Goal: Task Accomplishment & Management: Use online tool/utility

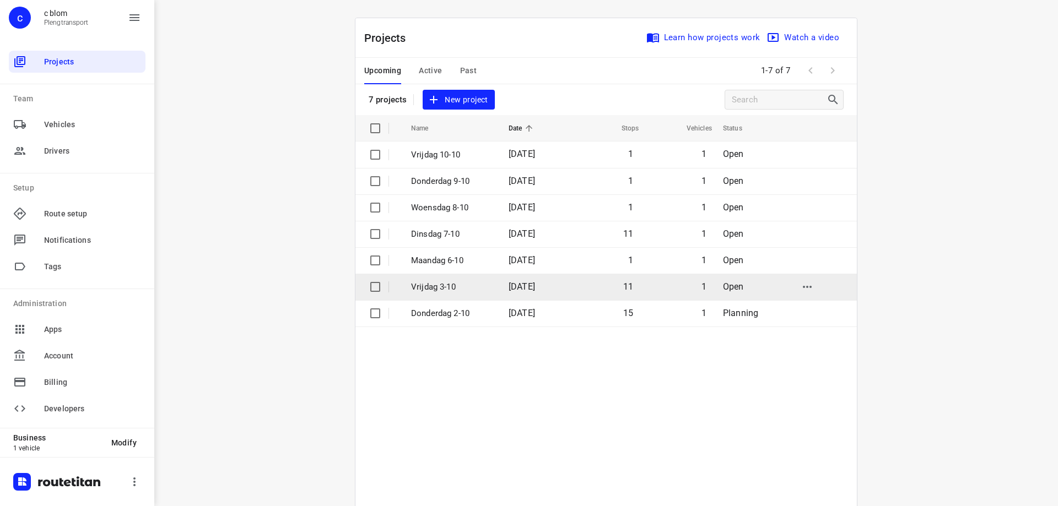
click at [434, 280] on td "Vrijdag 3-10" at bounding box center [450, 287] width 100 height 26
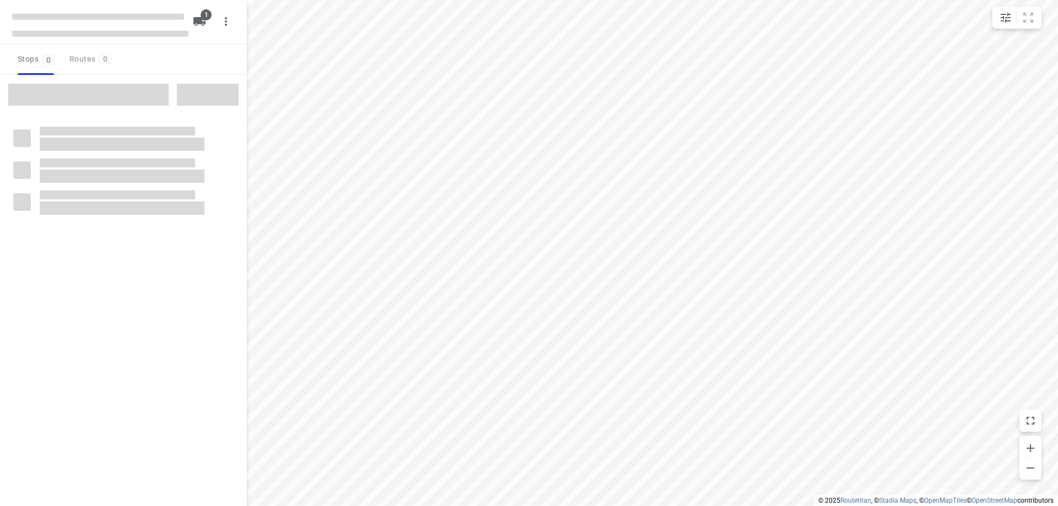
type input "distance"
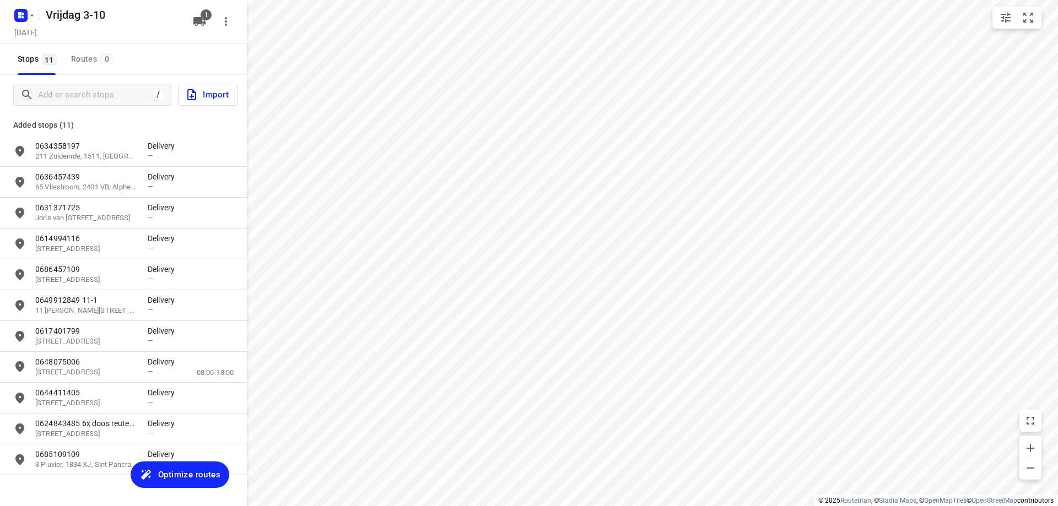
click at [169, 470] on span "Optimize routes" at bounding box center [189, 475] width 62 height 14
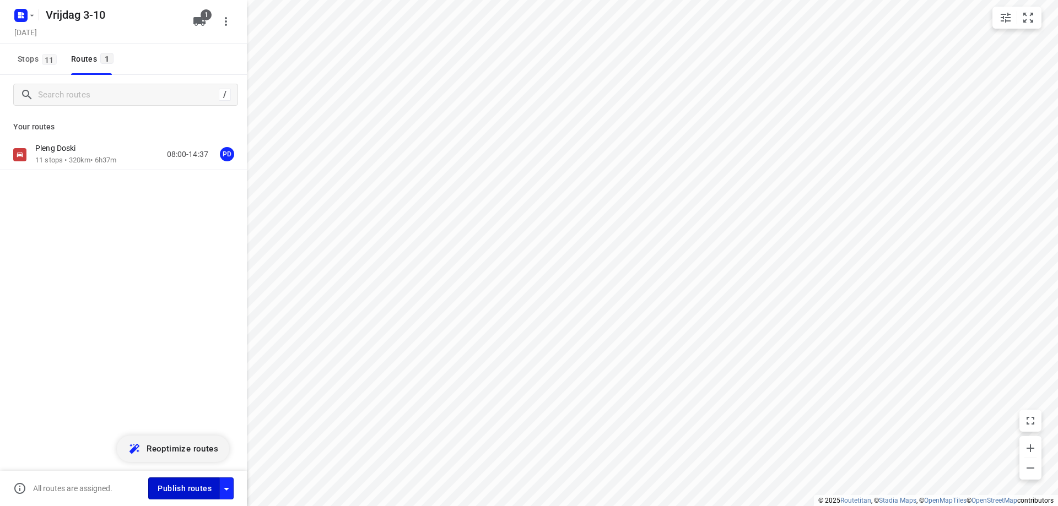
click at [171, 492] on span "Publish routes" at bounding box center [185, 489] width 54 height 14
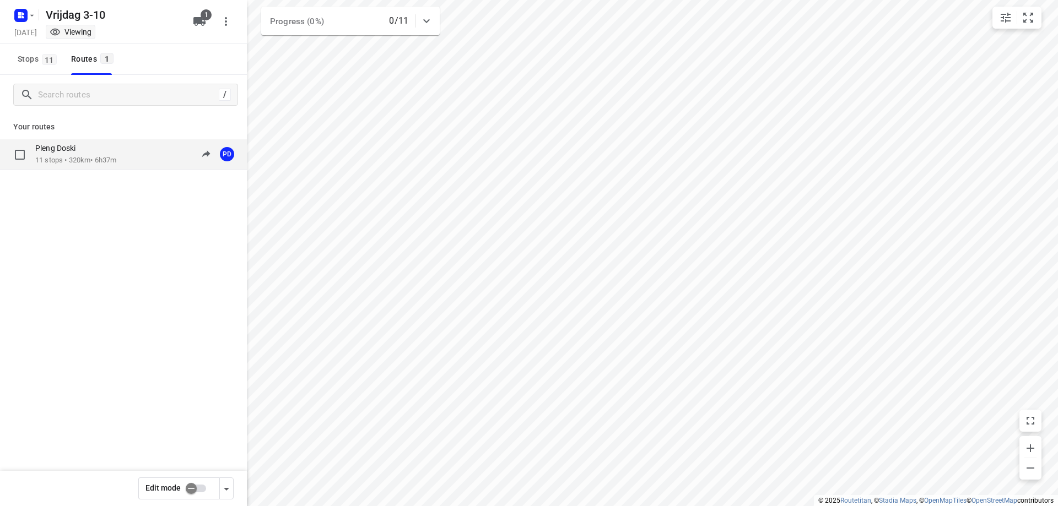
click at [115, 161] on p "11 stops • 320km • 6h37m" at bounding box center [75, 160] width 81 height 10
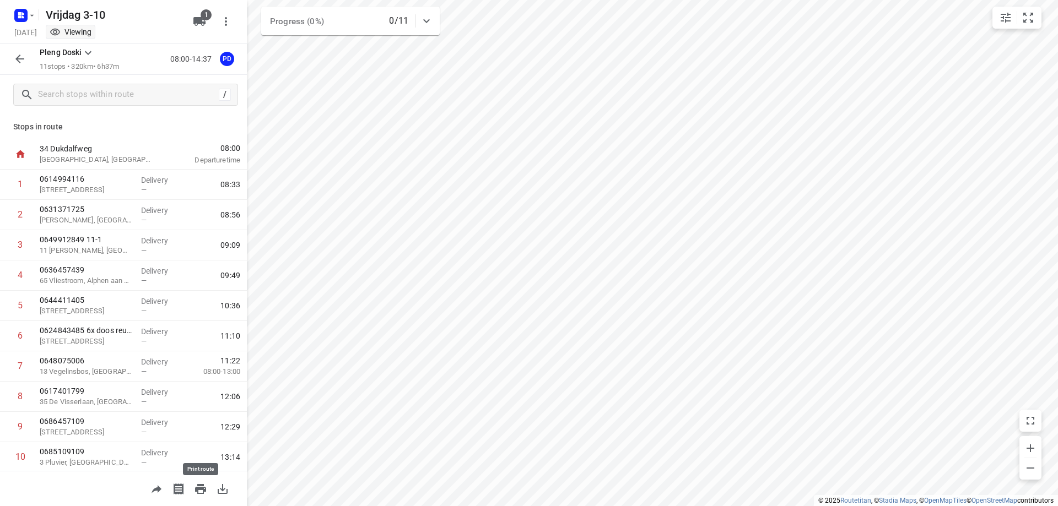
click at [194, 495] on icon "button" at bounding box center [200, 489] width 13 height 13
click at [196, 490] on icon "button" at bounding box center [200, 489] width 11 height 10
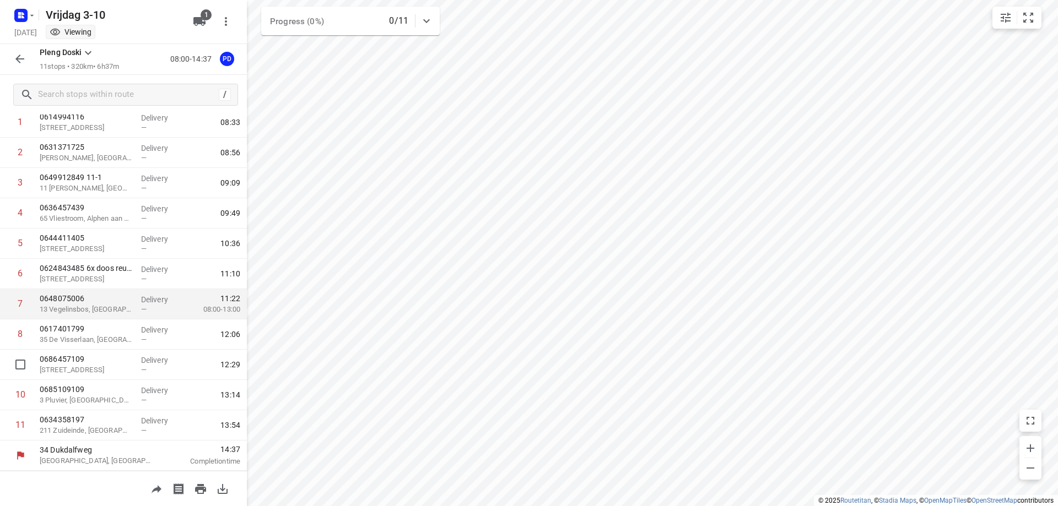
scroll to position [7, 0]
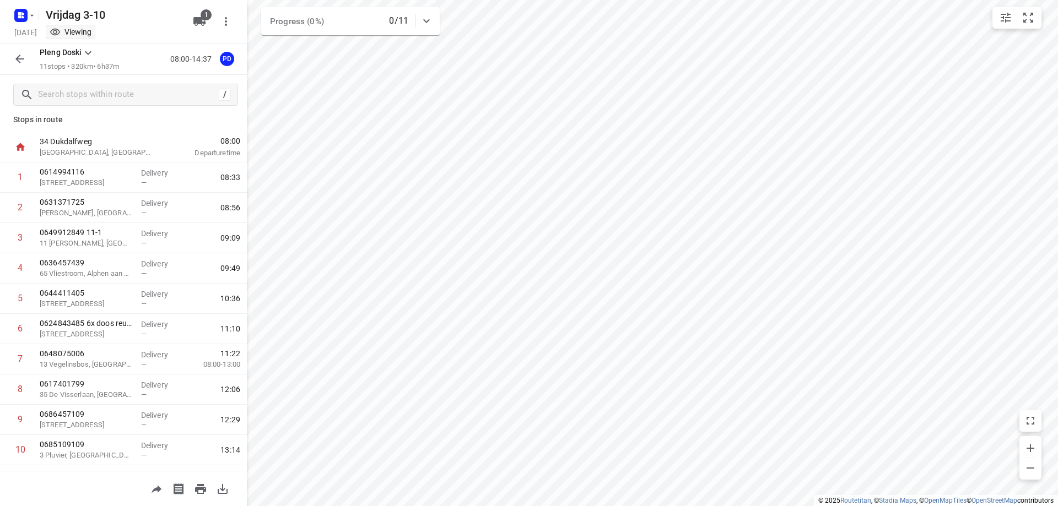
click at [83, 82] on div "/" at bounding box center [123, 95] width 247 height 40
click at [88, 90] on input "text" at bounding box center [127, 95] width 176 height 17
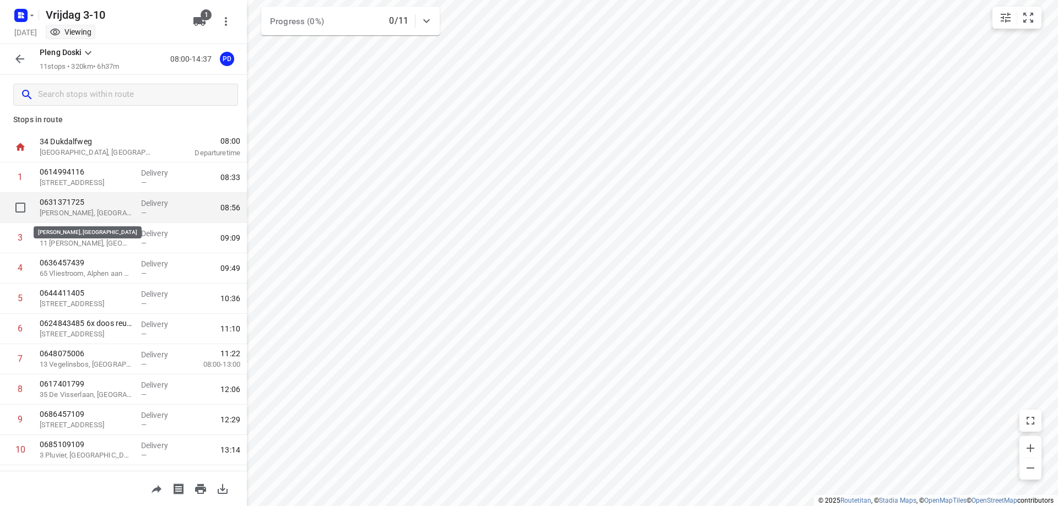
click at [87, 209] on p "[PERSON_NAME], [GEOGRAPHIC_DATA]" at bounding box center [86, 213] width 93 height 11
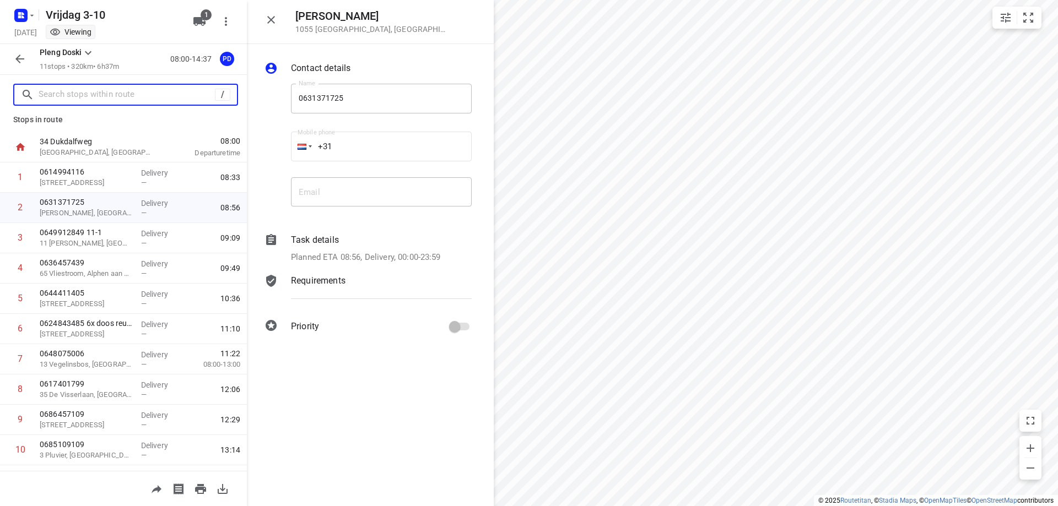
click at [145, 95] on input "text" at bounding box center [127, 95] width 176 height 17
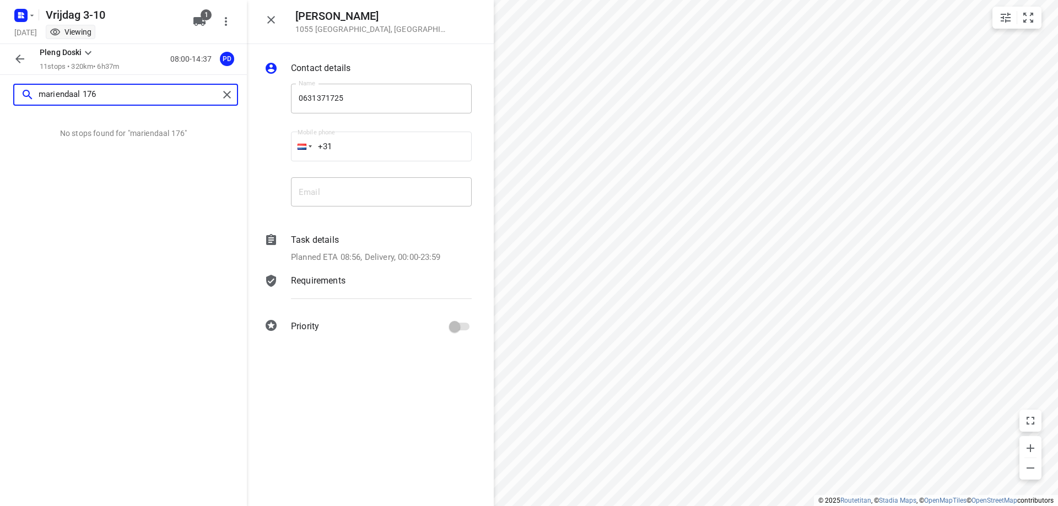
click at [73, 95] on input "mariendaal 176" at bounding box center [129, 95] width 180 height 17
type input "mariendaaal 176"
click at [184, 199] on div "No stops found for "mariendaaal 176"" at bounding box center [123, 311] width 247 height 392
click at [270, 17] on icon "button" at bounding box center [271, 19] width 13 height 13
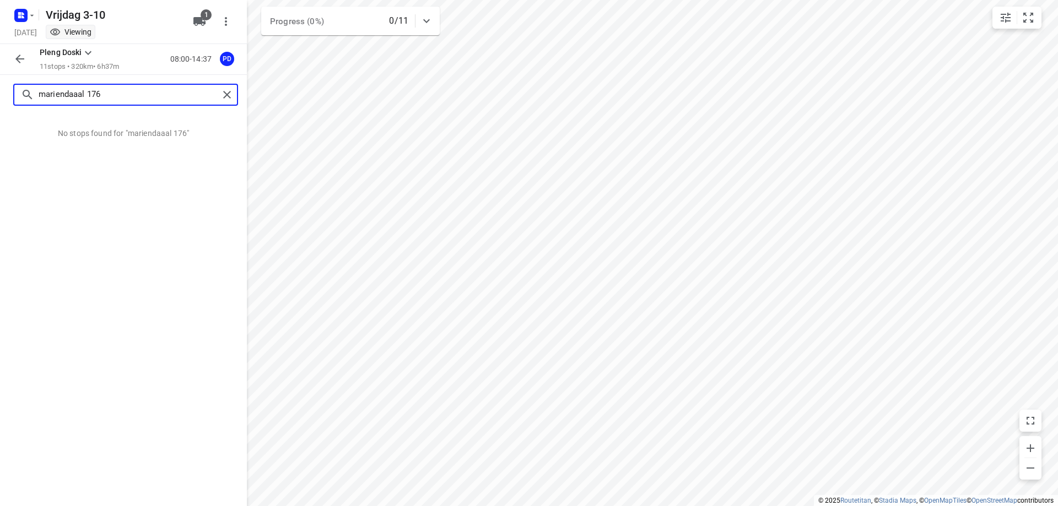
click at [176, 99] on input "mariendaaal 176" at bounding box center [129, 95] width 180 height 17
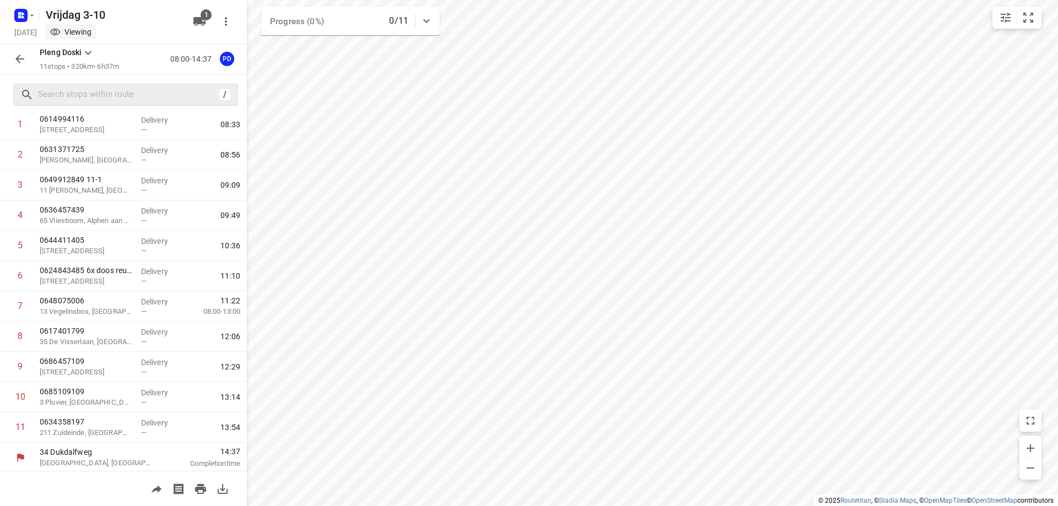
scroll to position [62, 0]
click at [93, 98] on input "text" at bounding box center [127, 95] width 176 height 17
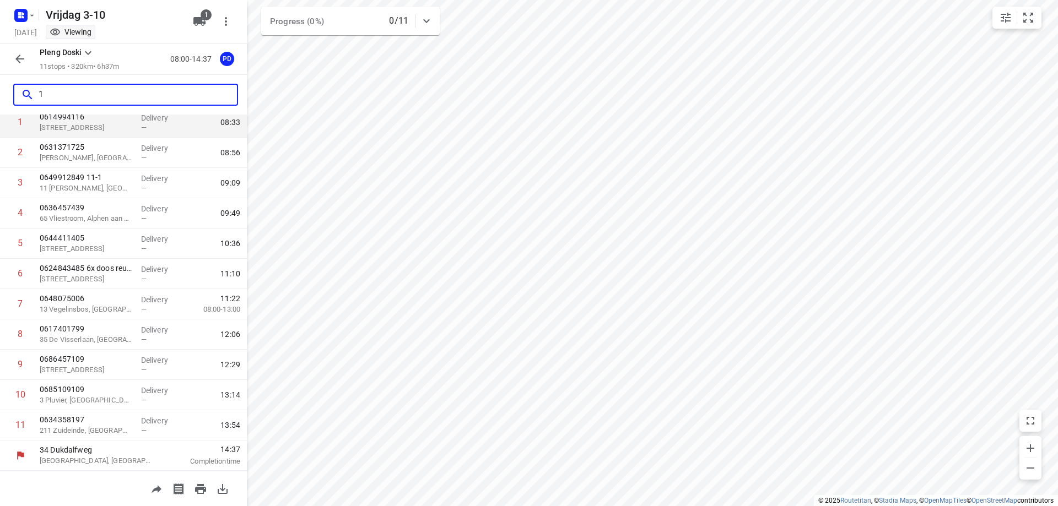
scroll to position [0, 0]
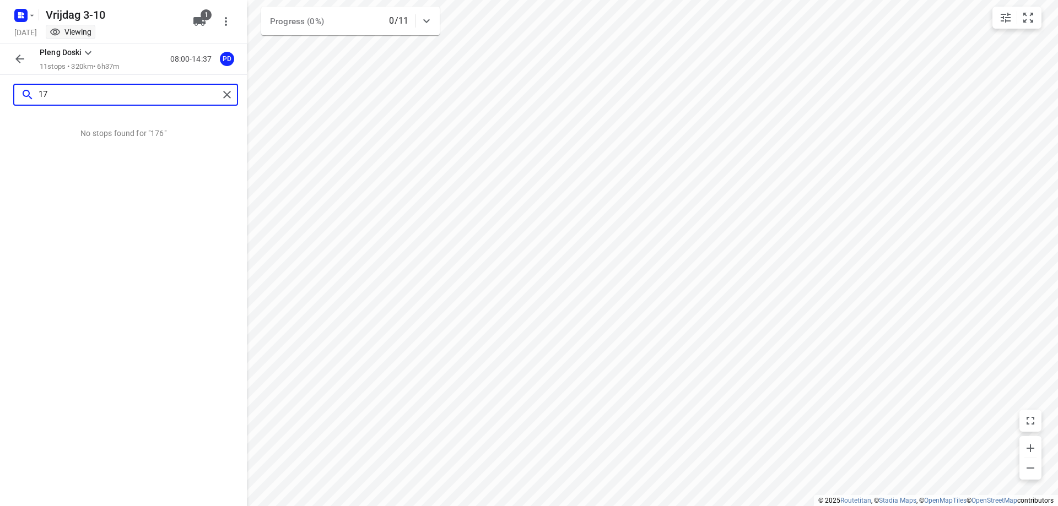
type input "1"
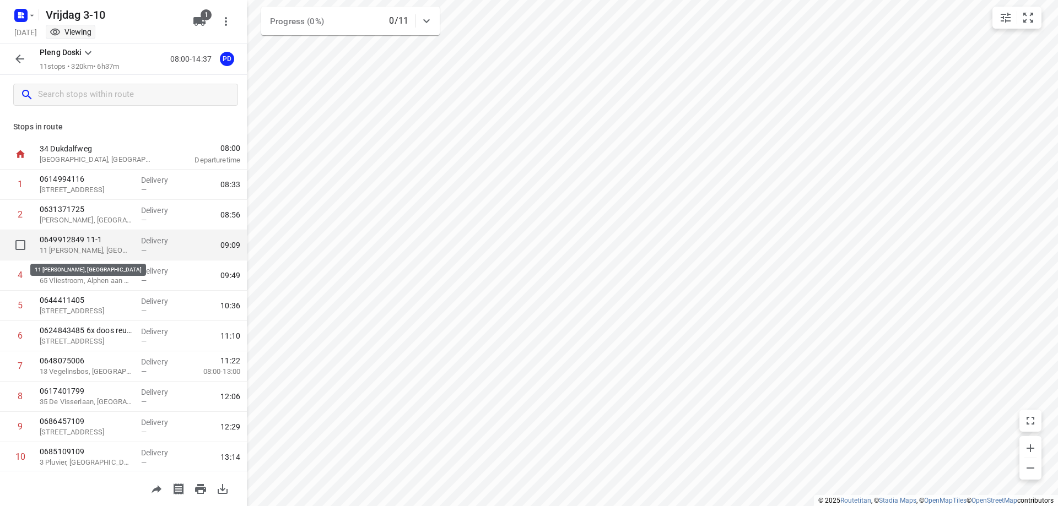
click at [79, 255] on p "11 [PERSON_NAME], [GEOGRAPHIC_DATA]" at bounding box center [86, 250] width 93 height 11
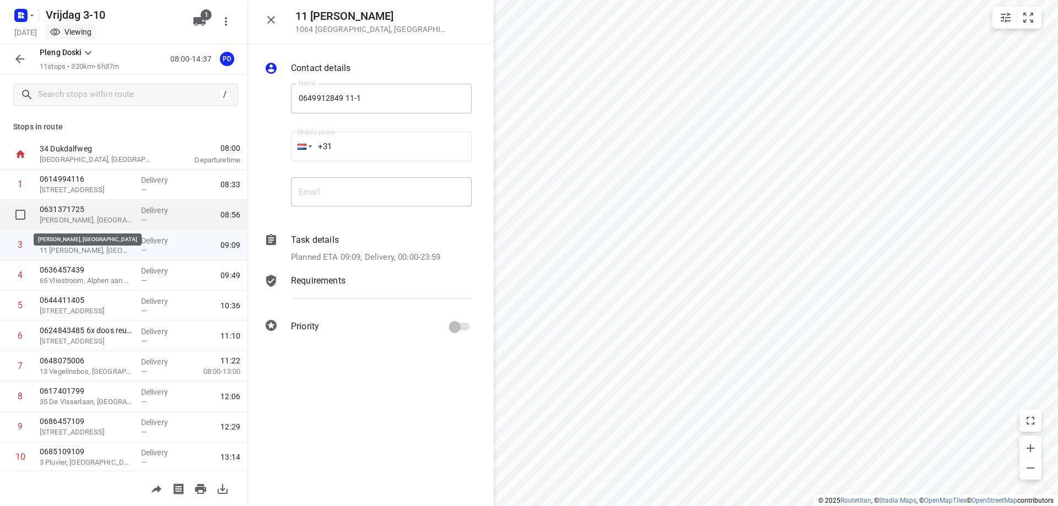
click at [95, 218] on p "[PERSON_NAME], [GEOGRAPHIC_DATA]" at bounding box center [86, 220] width 93 height 11
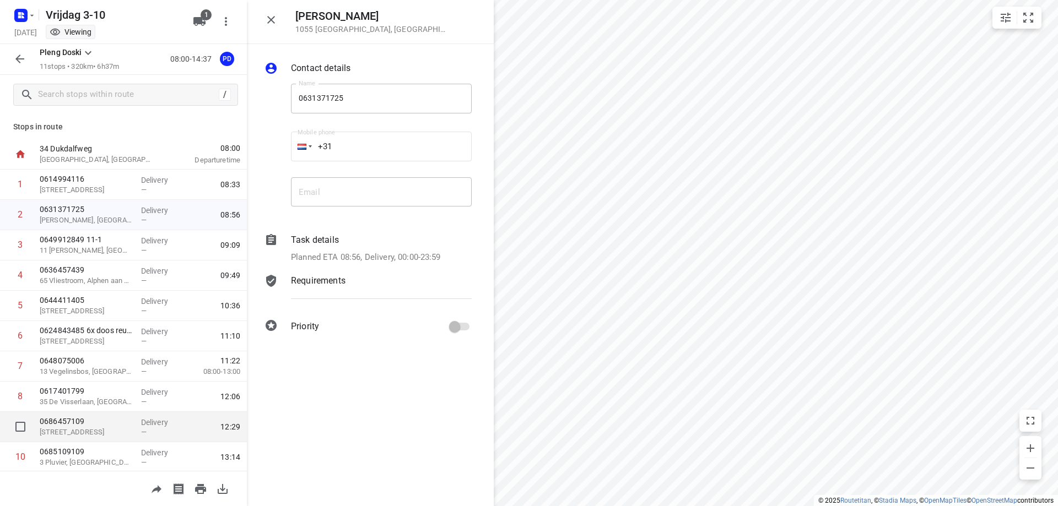
scroll to position [55, 0]
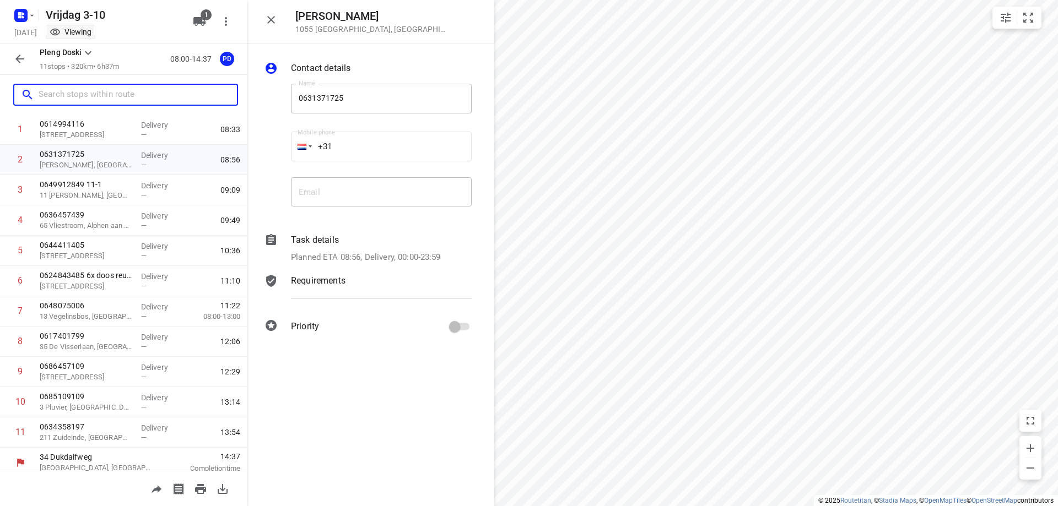
click at [90, 98] on input "text" at bounding box center [138, 95] width 198 height 17
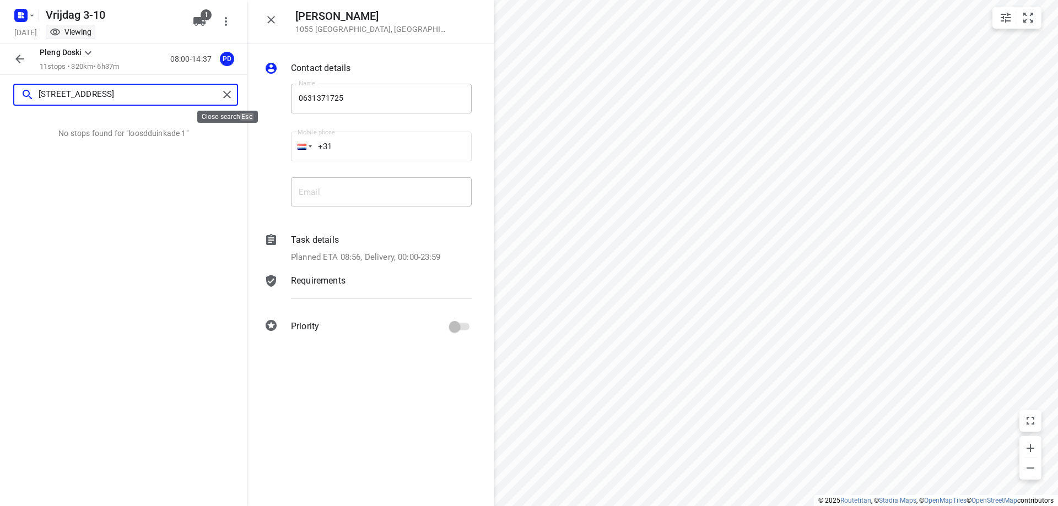
type input "[STREET_ADDRESS]"
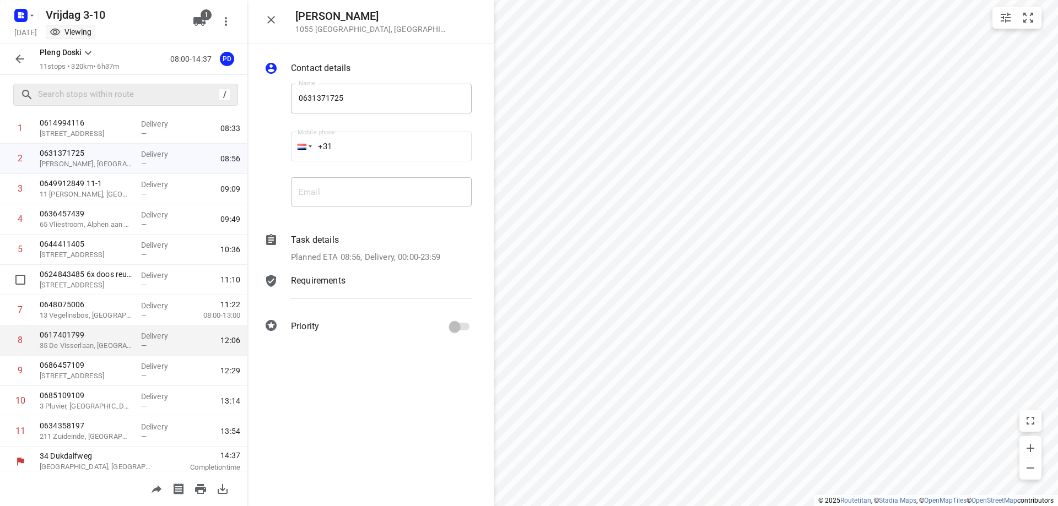
scroll to position [62, 0]
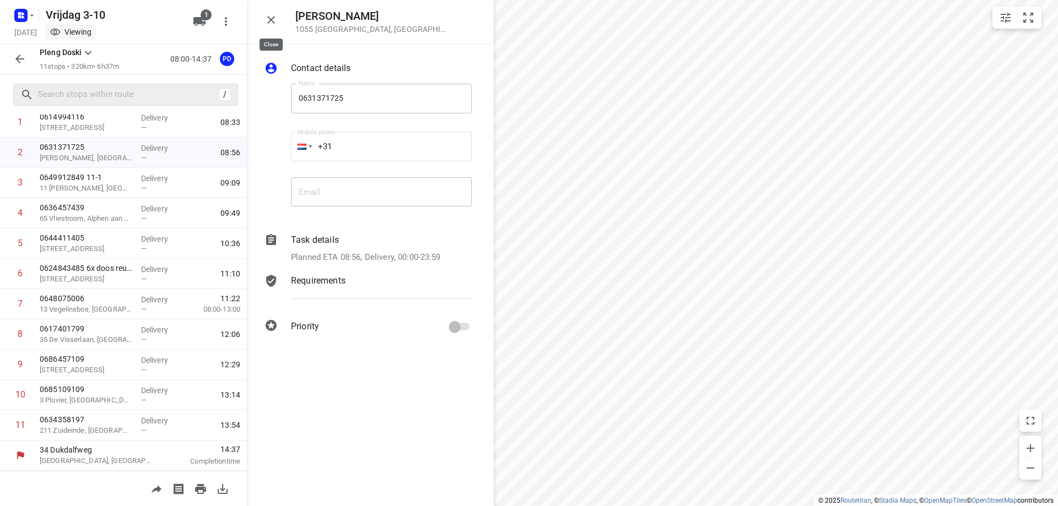
click at [274, 17] on icon "button" at bounding box center [271, 20] width 8 height 8
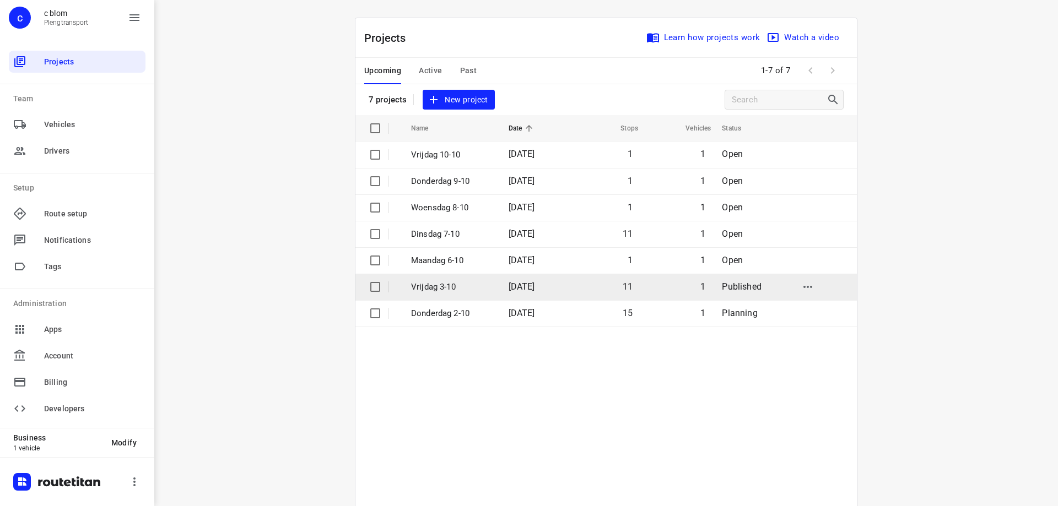
click at [595, 293] on td "11" at bounding box center [605, 287] width 71 height 26
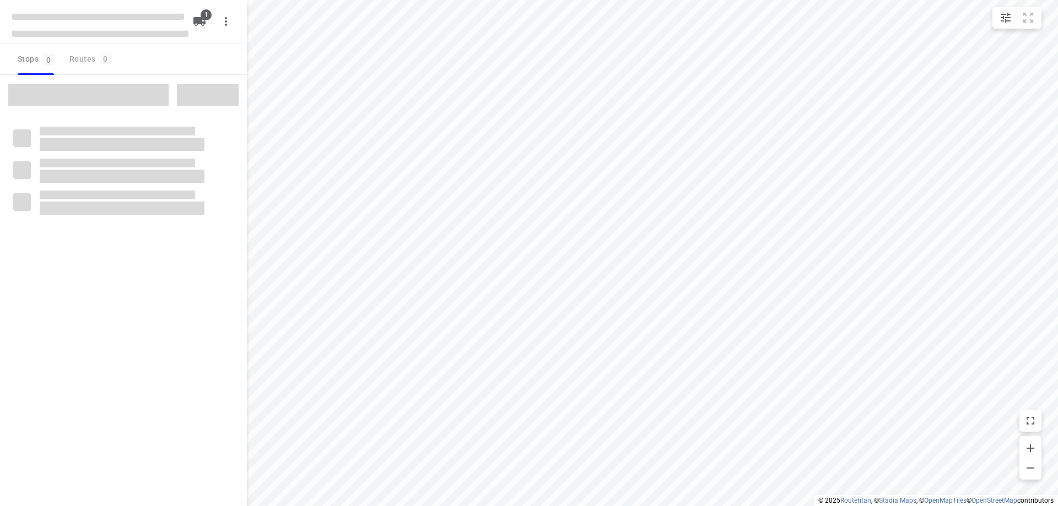
type input "distance"
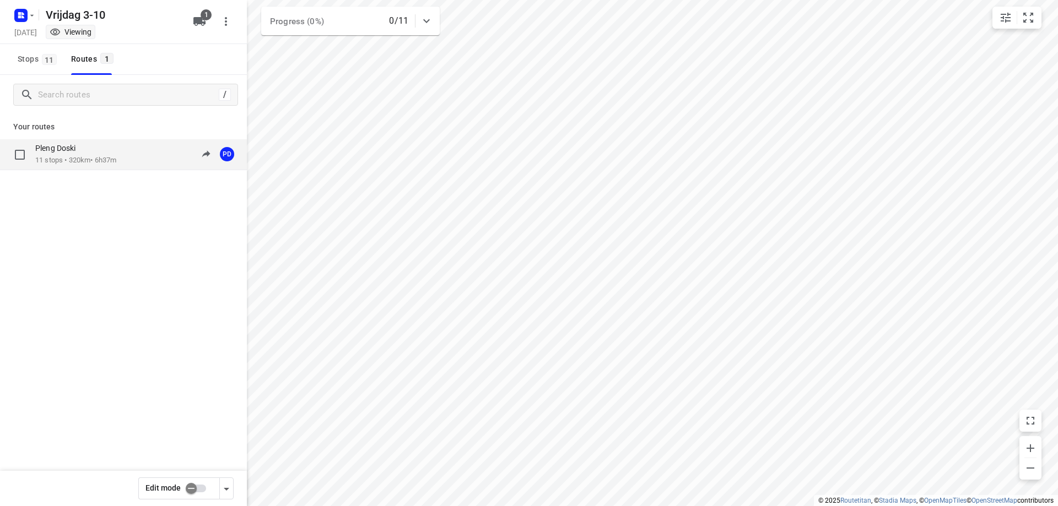
click at [106, 152] on div "Pleng Doski" at bounding box center [75, 149] width 81 height 12
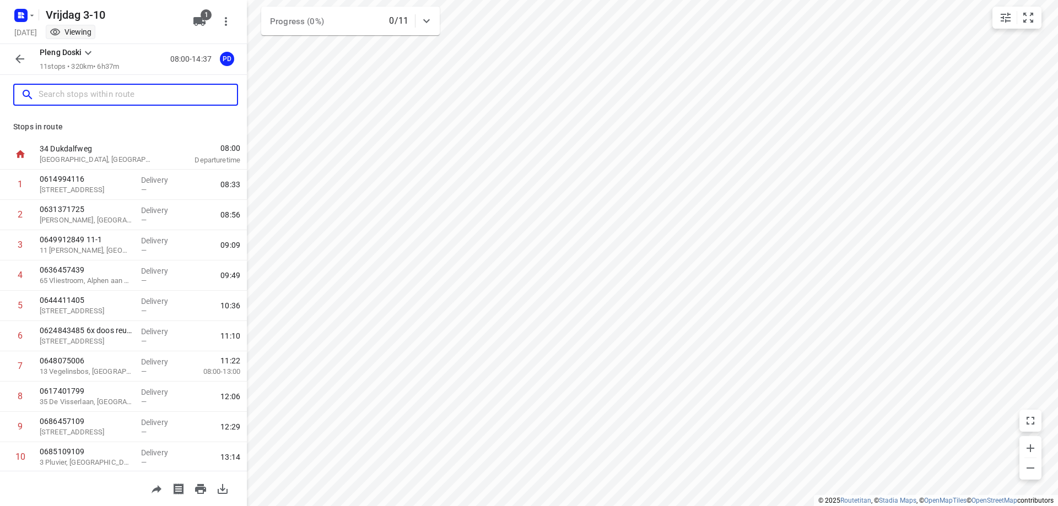
click at [105, 100] on input "text" at bounding box center [138, 95] width 198 height 17
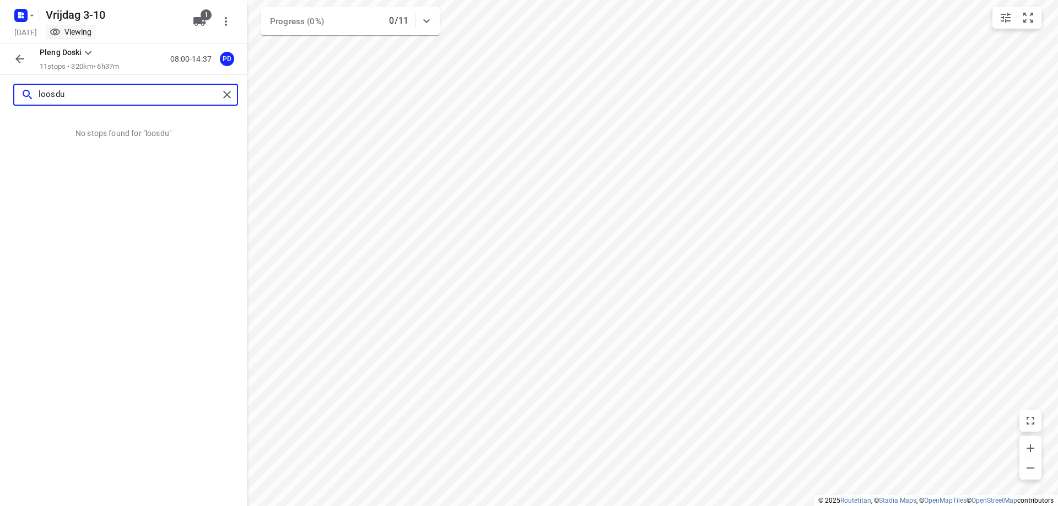
type input "loosdu"
click at [47, 35] on div "[DATE] Viewing" at bounding box center [100, 33] width 176 height 15
click at [30, 19] on icon "button" at bounding box center [32, 15] width 9 height 9
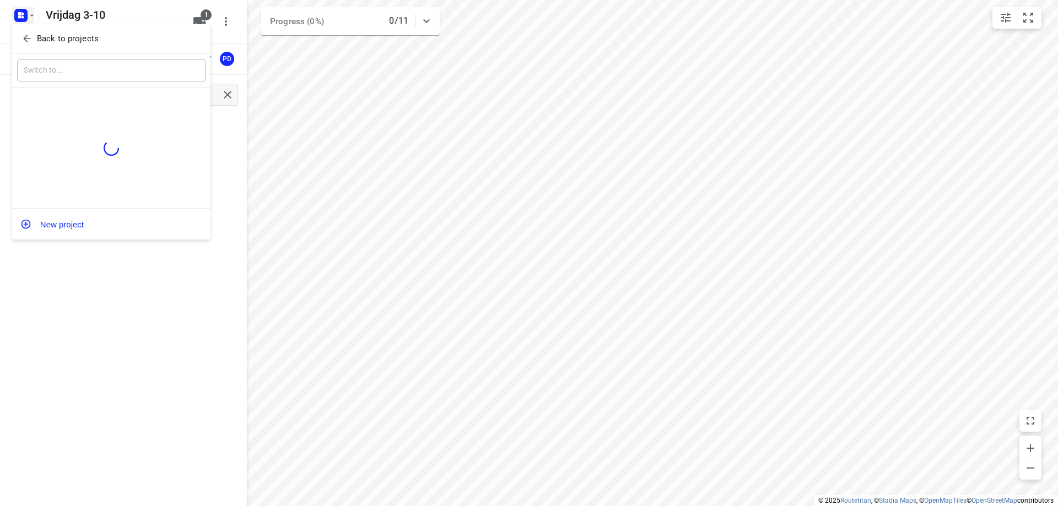
click at [122, 279] on div at bounding box center [529, 253] width 1058 height 506
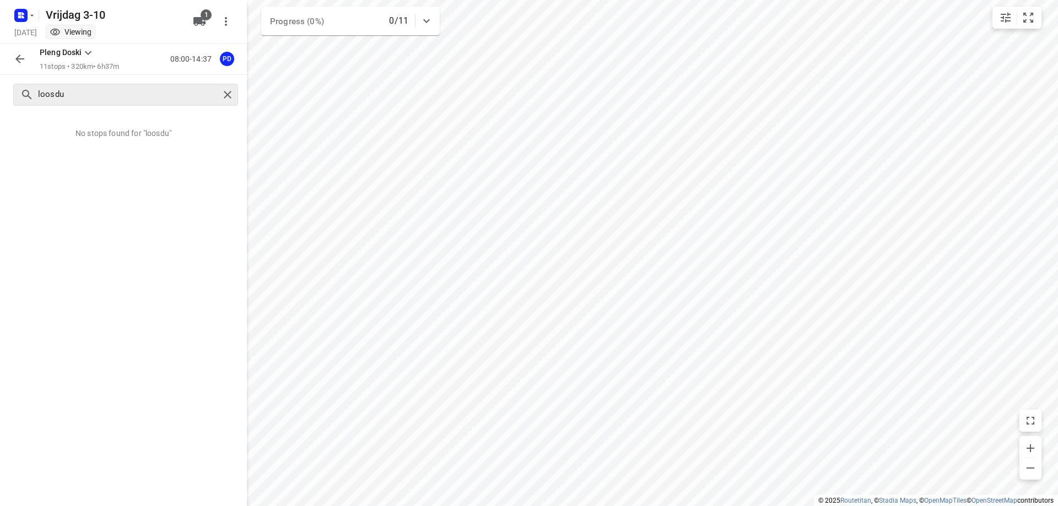
click at [156, 84] on div "loosdu" at bounding box center [125, 95] width 225 height 22
click at [155, 93] on input "loosdu" at bounding box center [129, 95] width 180 height 17
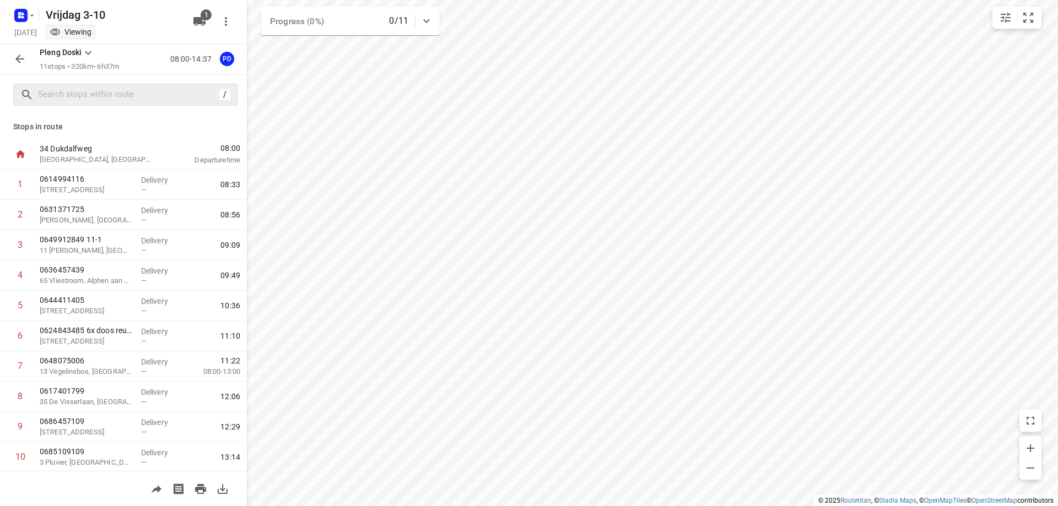
click at [61, 111] on div "/" at bounding box center [123, 95] width 247 height 40
click at [66, 101] on input "text" at bounding box center [127, 95] width 176 height 17
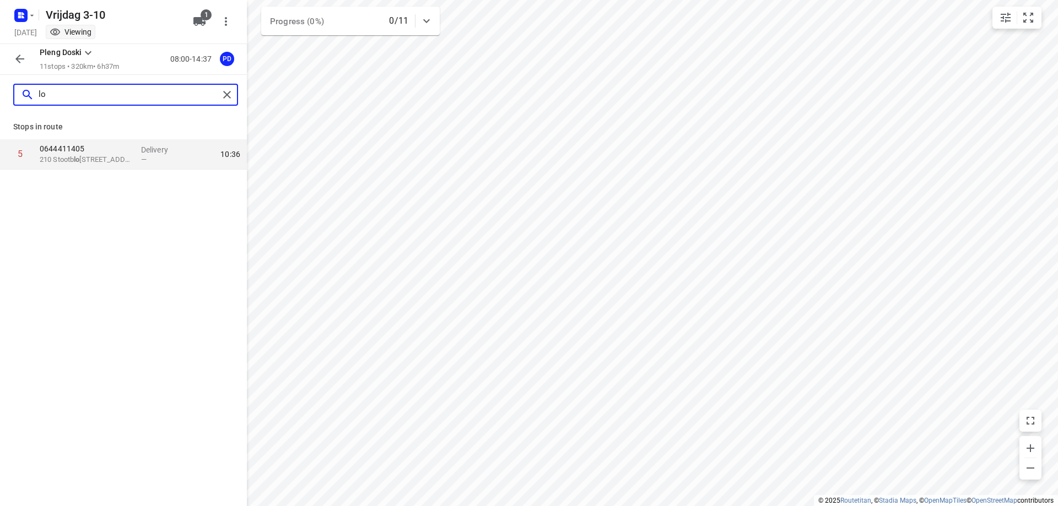
type input "l"
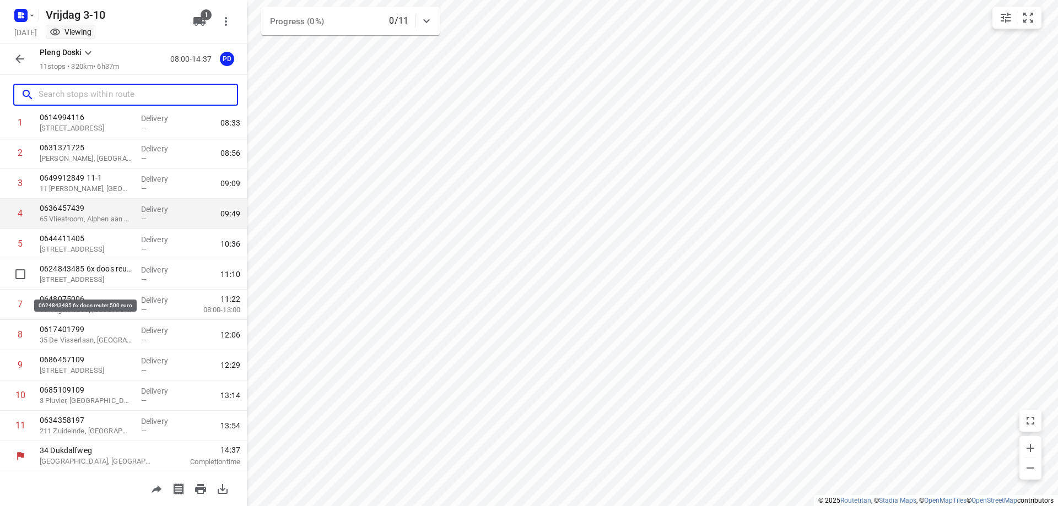
scroll to position [62, 0]
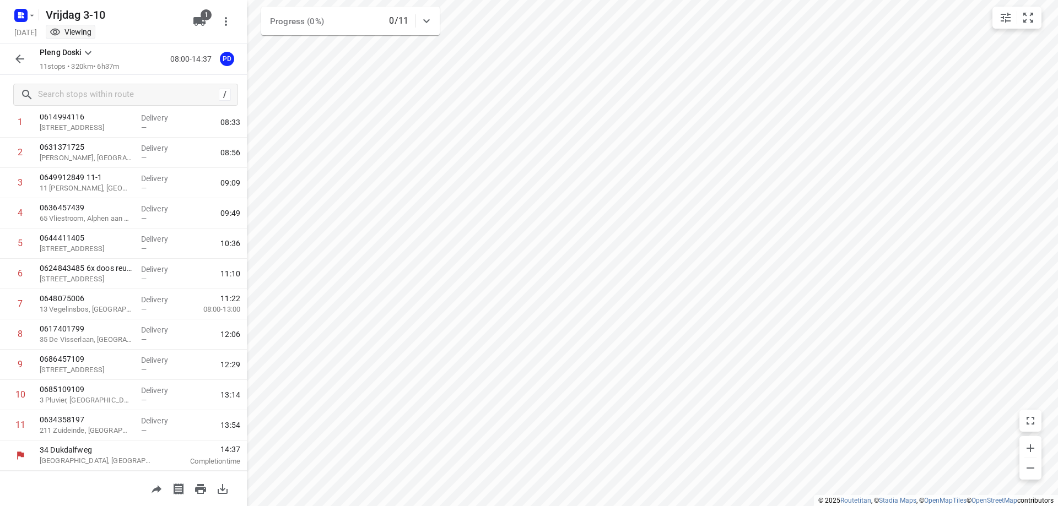
click at [189, 62] on p "08:00-14:37" at bounding box center [193, 59] width 46 height 12
click at [28, 11] on icon "button" at bounding box center [32, 15] width 9 height 9
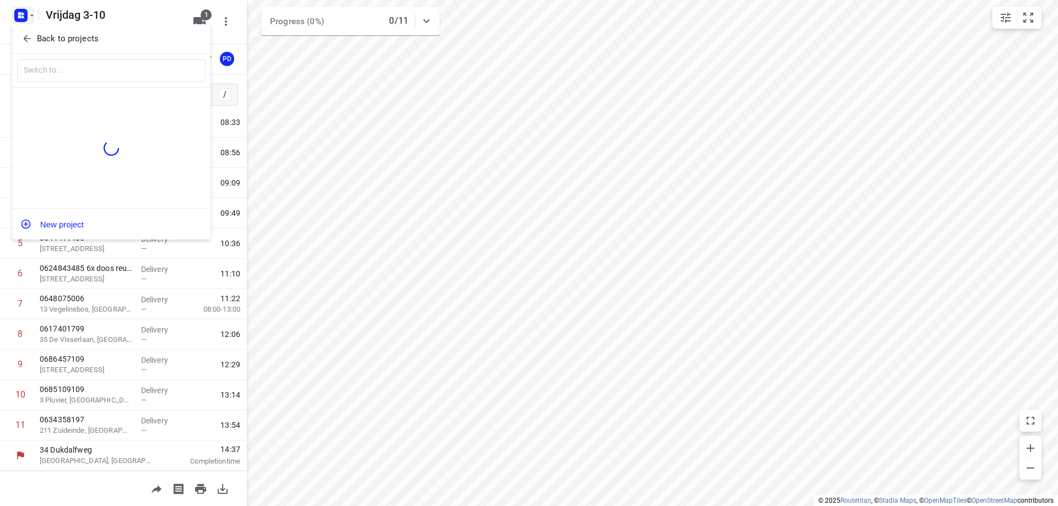
click at [32, 10] on div at bounding box center [529, 253] width 1058 height 506
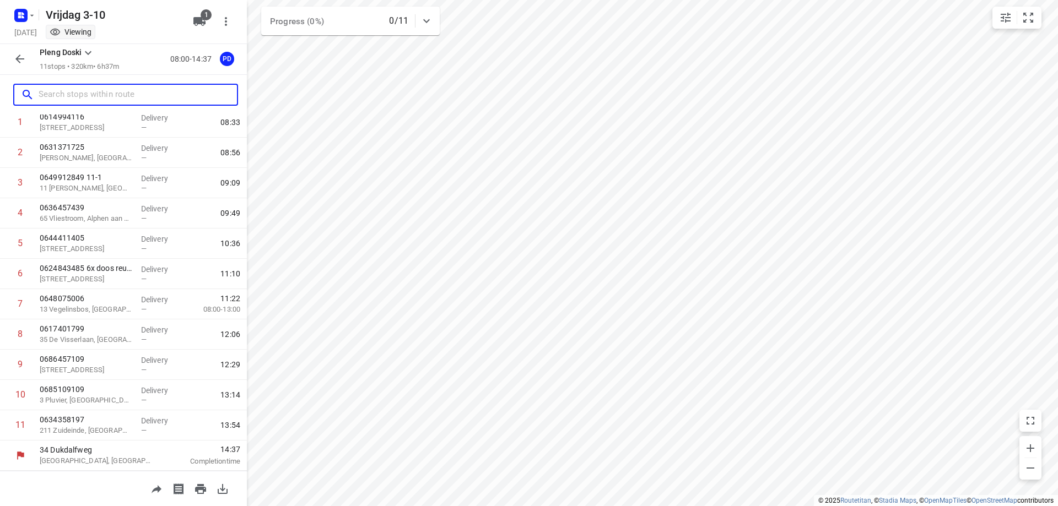
click at [203, 91] on input "text" at bounding box center [138, 95] width 198 height 17
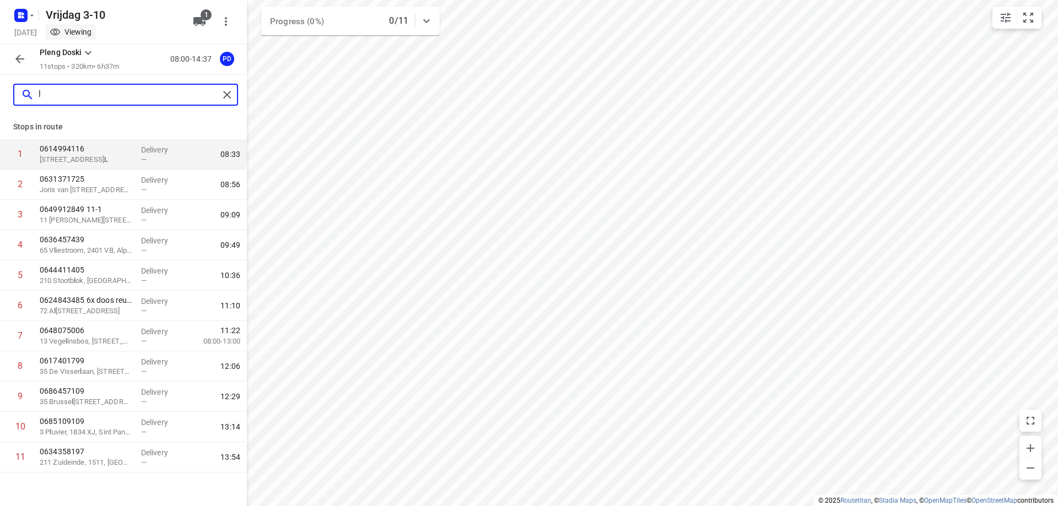
scroll to position [0, 0]
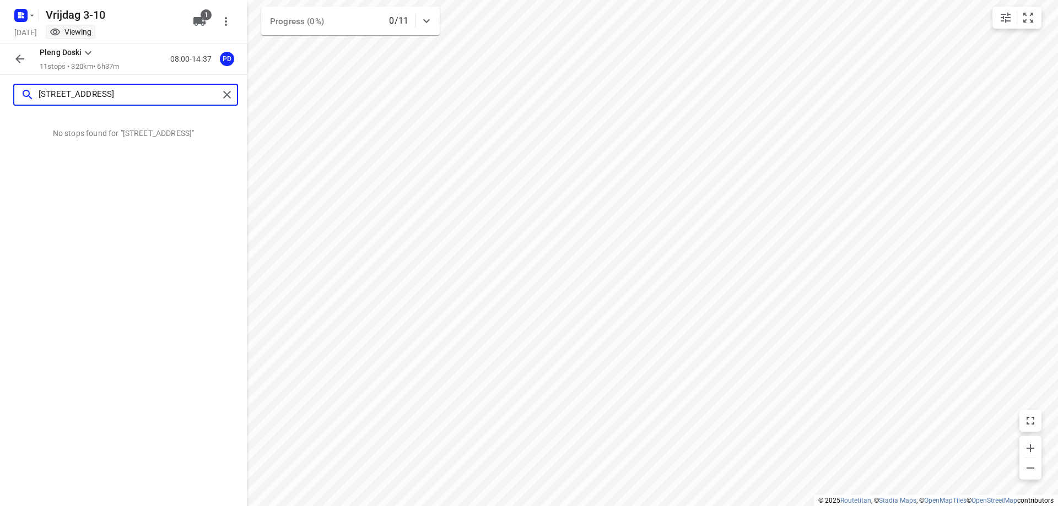
type input "[STREET_ADDRESS]"
click at [147, 94] on input "[STREET_ADDRESS]" at bounding box center [129, 95] width 180 height 17
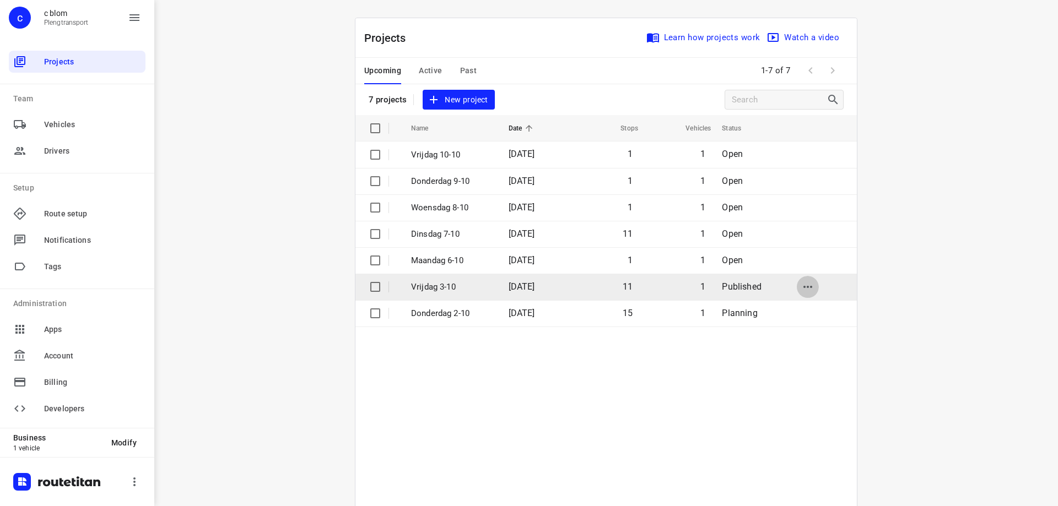
click at [797, 286] on button "button" at bounding box center [808, 287] width 22 height 22
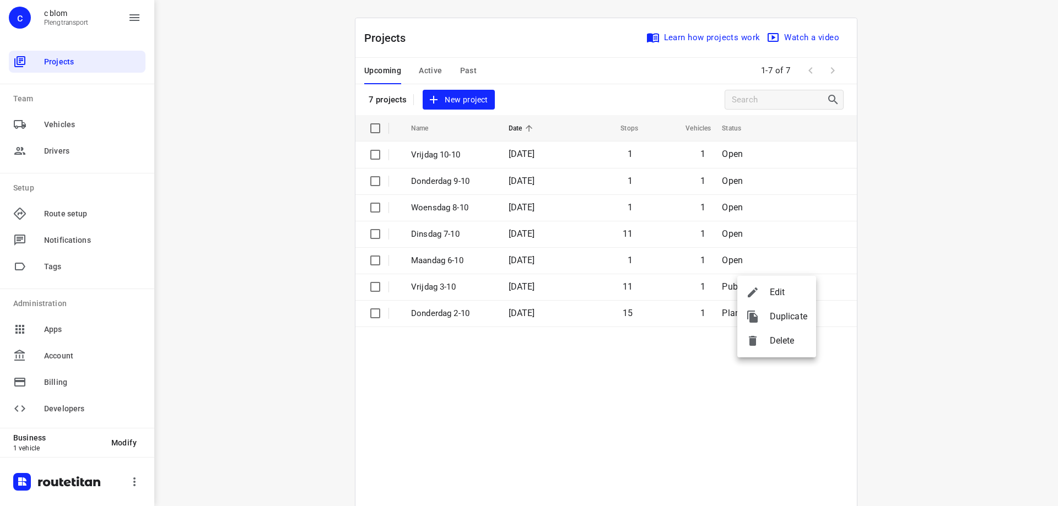
click at [727, 285] on div at bounding box center [529, 253] width 1058 height 506
click at [727, 285] on span "Published" at bounding box center [742, 287] width 40 height 10
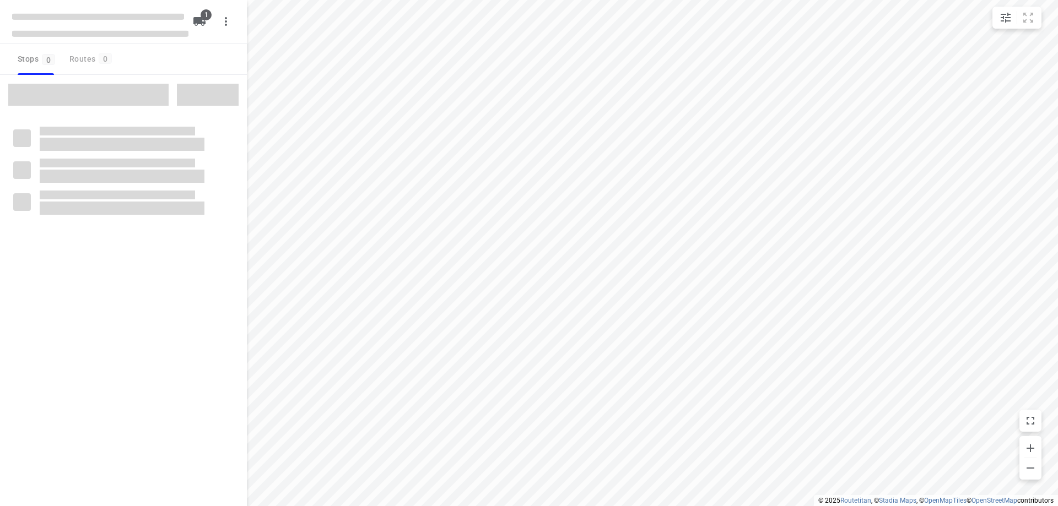
type input "distance"
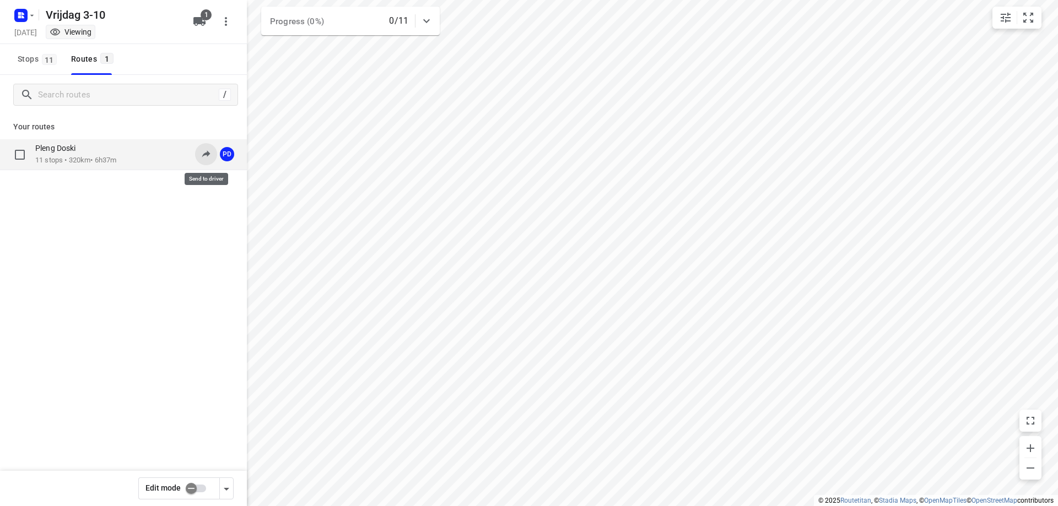
click at [204, 151] on icon at bounding box center [206, 153] width 11 height 11
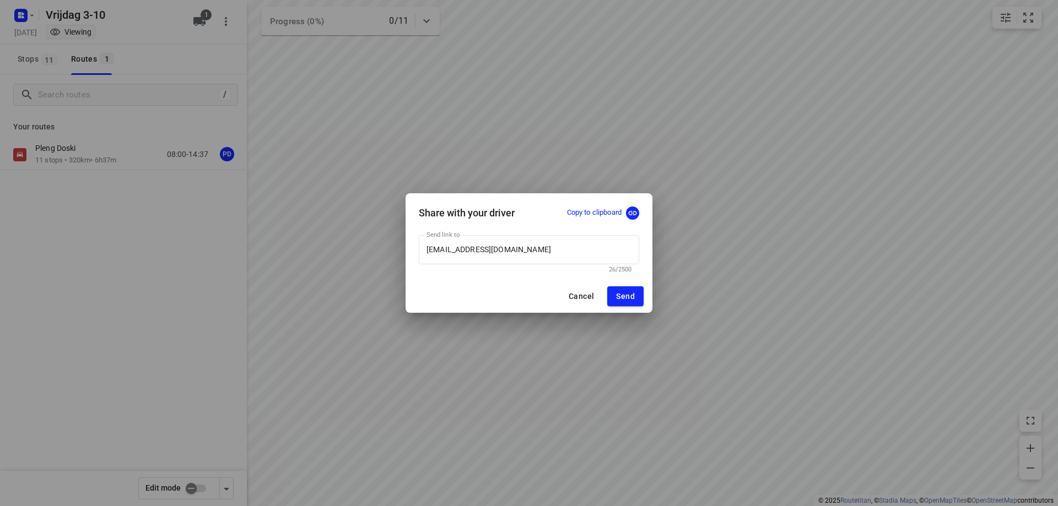
click at [488, 284] on div "Cancel Send" at bounding box center [529, 296] width 247 height 33
click at [574, 296] on span "Cancel" at bounding box center [581, 296] width 25 height 9
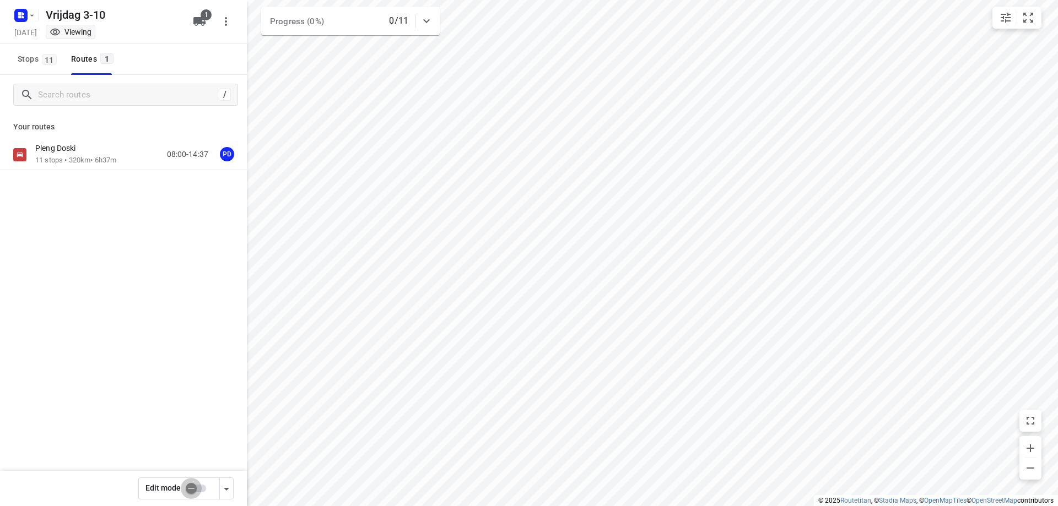
click at [202, 484] on input "checkbox" at bounding box center [191, 488] width 63 height 21
checkbox input "true"
click at [123, 158] on div "Pleng Doski 11 stops • 320km • 6h37m 08:00-14:37 PD" at bounding box center [141, 154] width 212 height 23
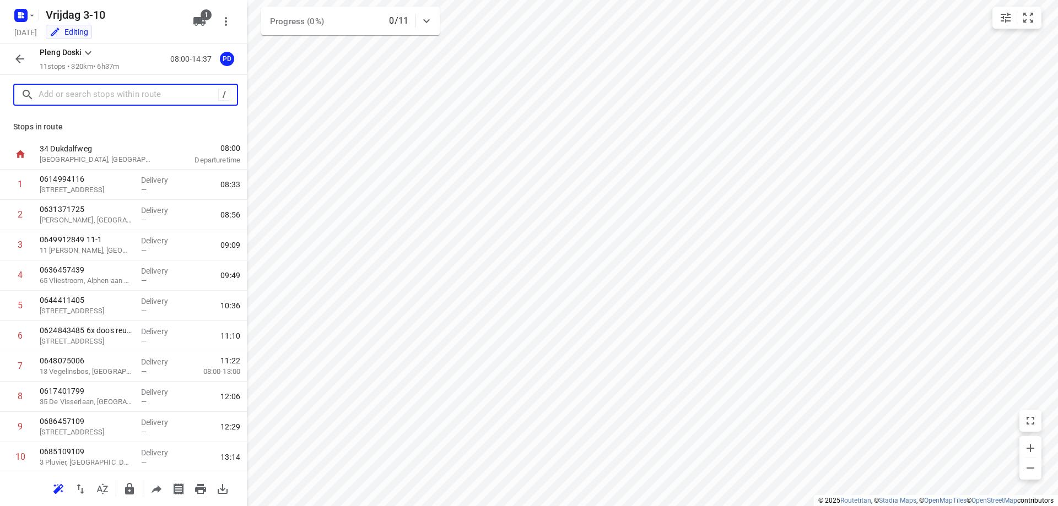
click at [131, 101] on input "text" at bounding box center [129, 95] width 180 height 17
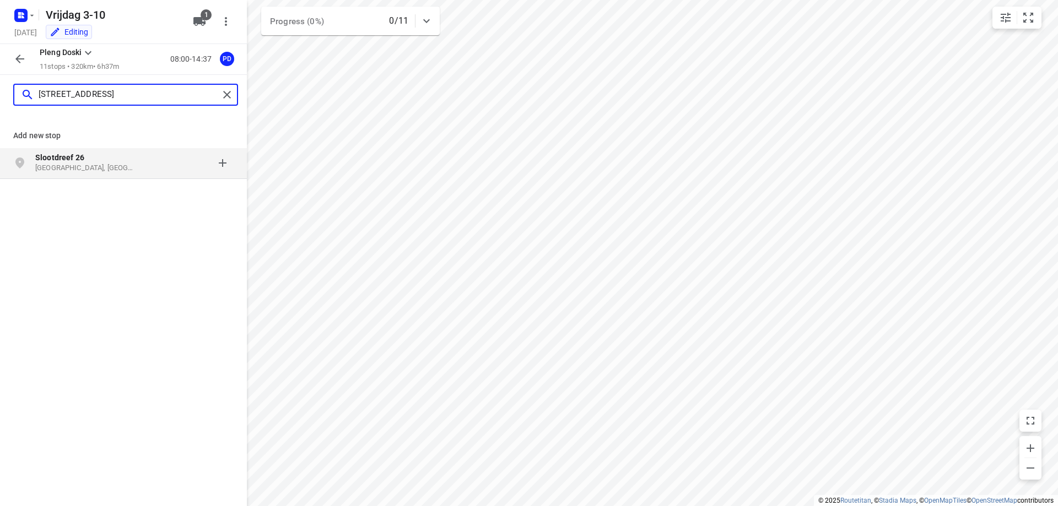
type input "[STREET_ADDRESS]"
click at [143, 165] on div "[STREET_ADDRESS]" at bounding box center [91, 163] width 112 height 22
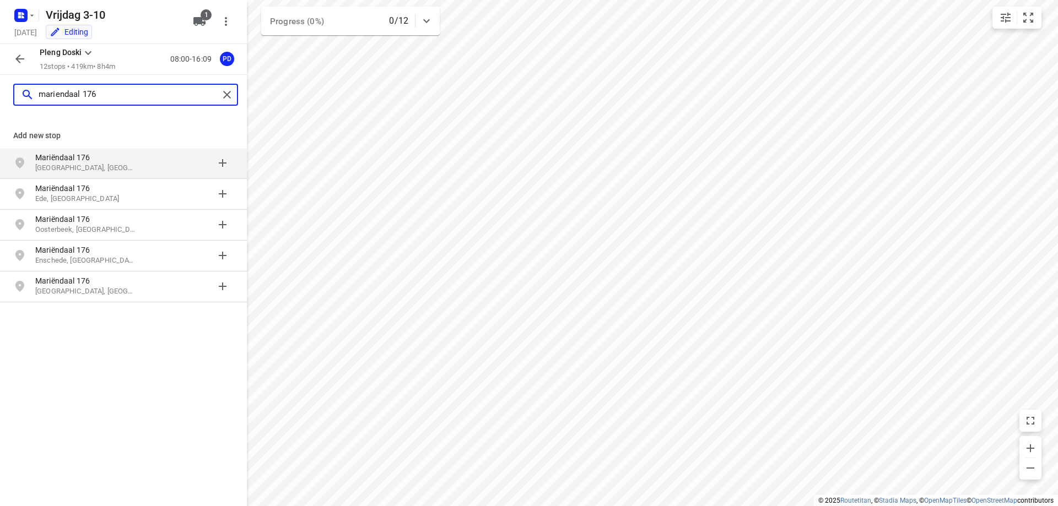
type input "mariendaal 176"
click at [131, 164] on p "[GEOGRAPHIC_DATA], [GEOGRAPHIC_DATA]" at bounding box center [85, 168] width 101 height 10
type input "kempenaar 2524"
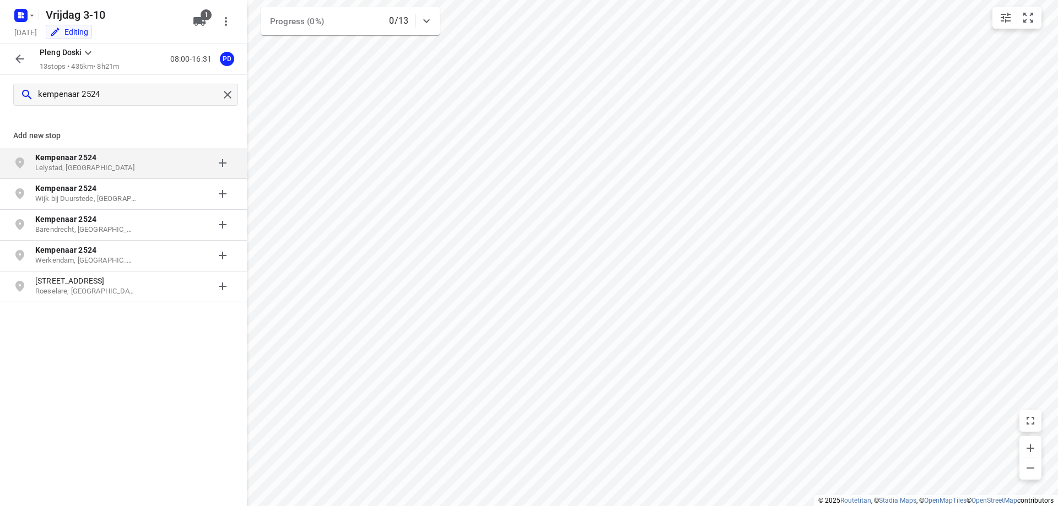
click at [114, 161] on p "Kempenaar 2524" at bounding box center [85, 157] width 101 height 11
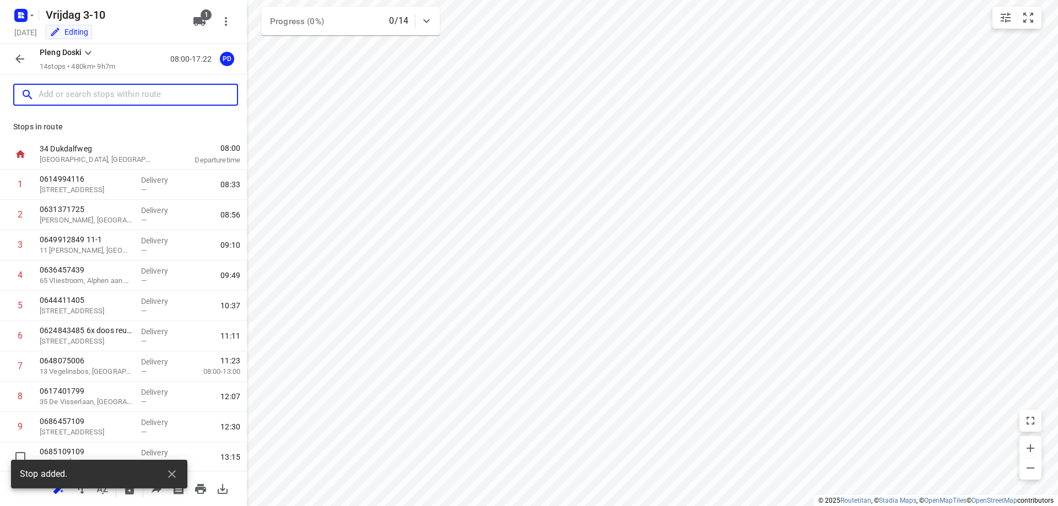
scroll to position [153, 0]
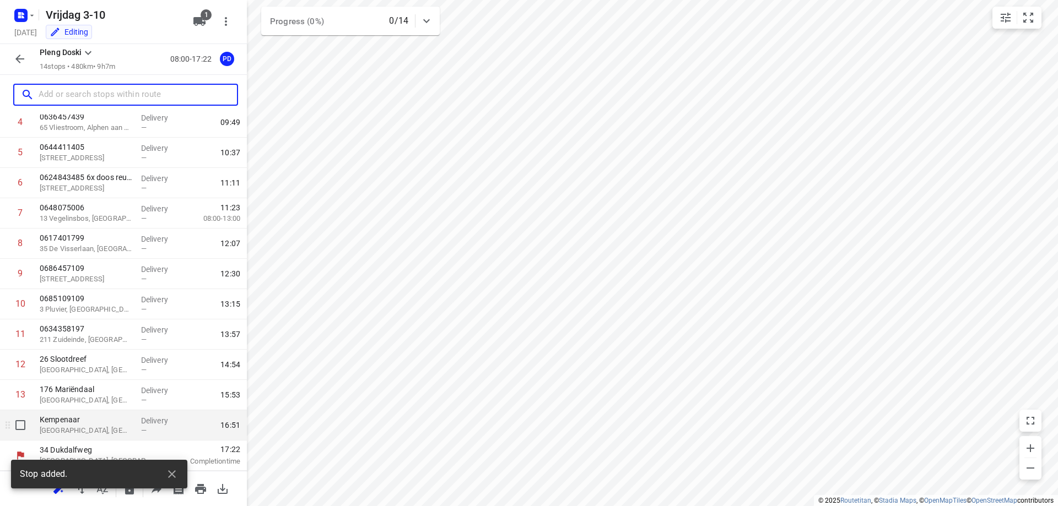
click at [102, 433] on p "[GEOGRAPHIC_DATA], [GEOGRAPHIC_DATA]" at bounding box center [86, 430] width 93 height 11
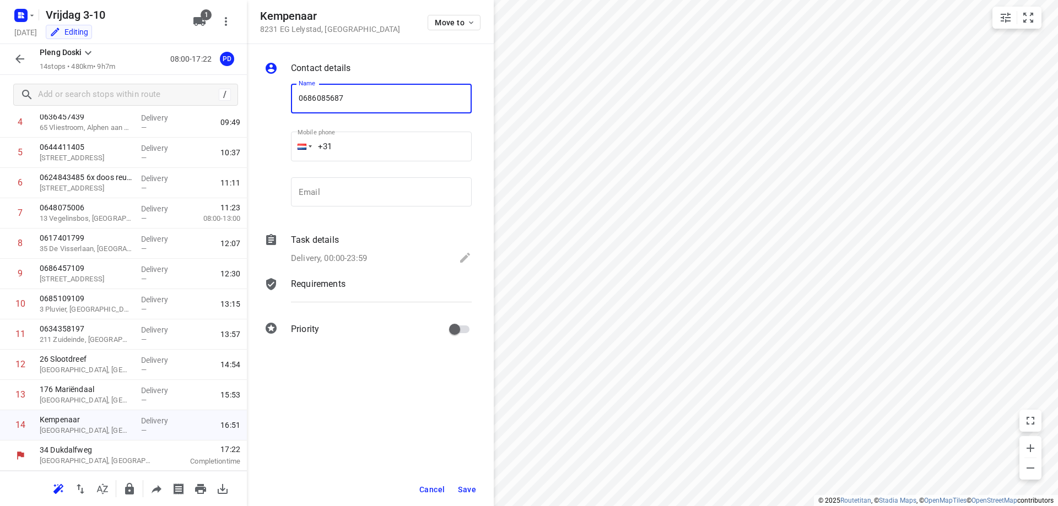
type input "0686085687"
click at [472, 493] on span "Save" at bounding box center [467, 489] width 18 height 9
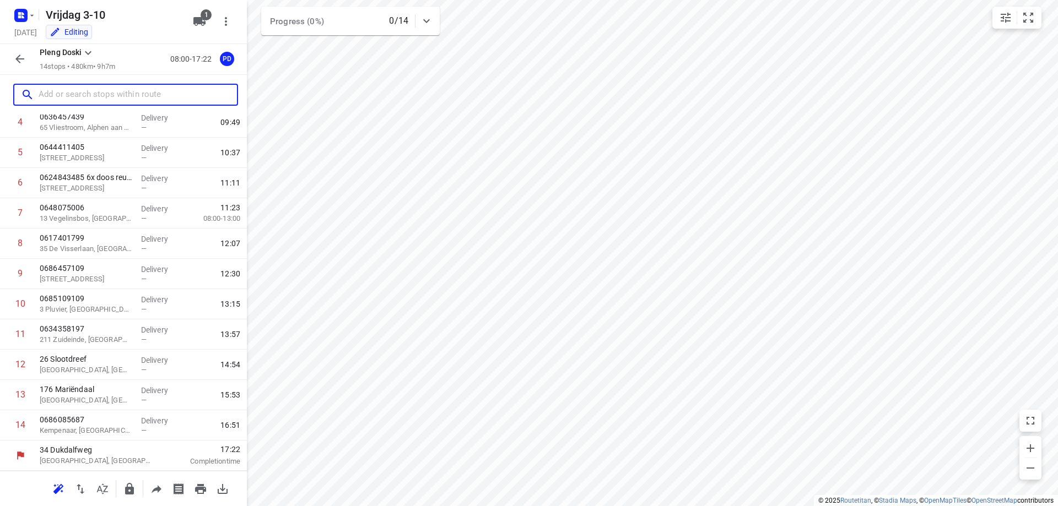
click at [155, 102] on input "text" at bounding box center [138, 95] width 198 height 17
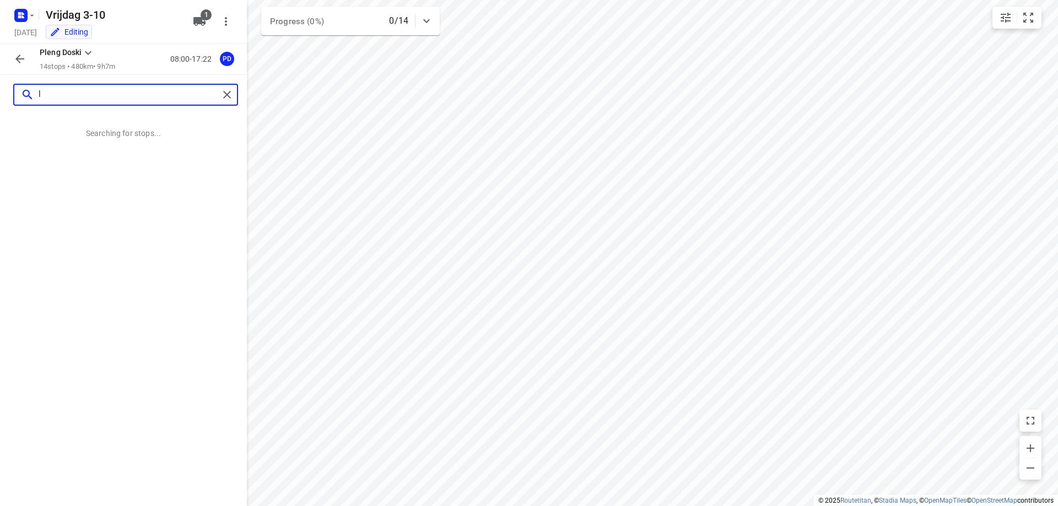
scroll to position [0, 0]
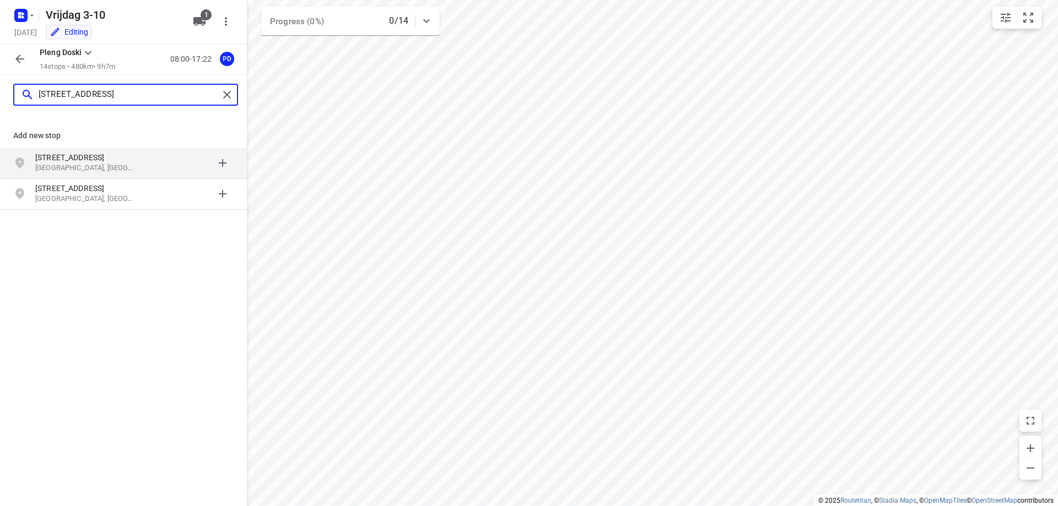
type input "[STREET_ADDRESS]"
click at [134, 161] on p "[STREET_ADDRESS]" at bounding box center [85, 157] width 101 height 11
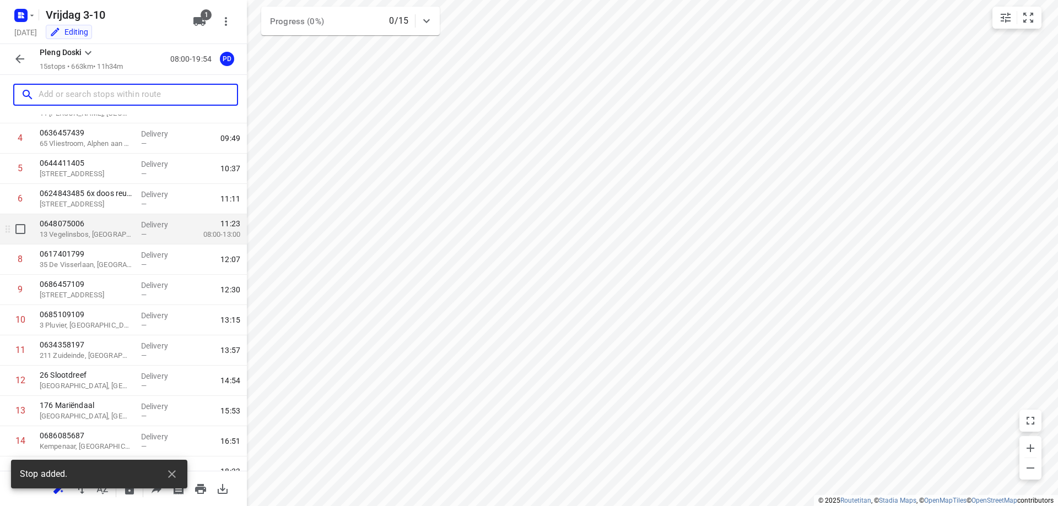
scroll to position [184, 0]
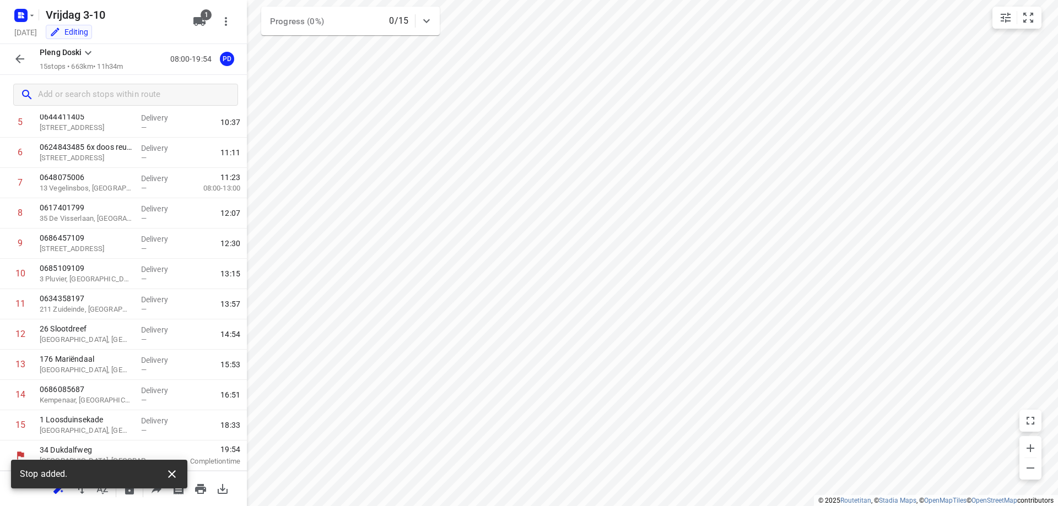
click at [170, 474] on icon "button" at bounding box center [171, 474] width 13 height 13
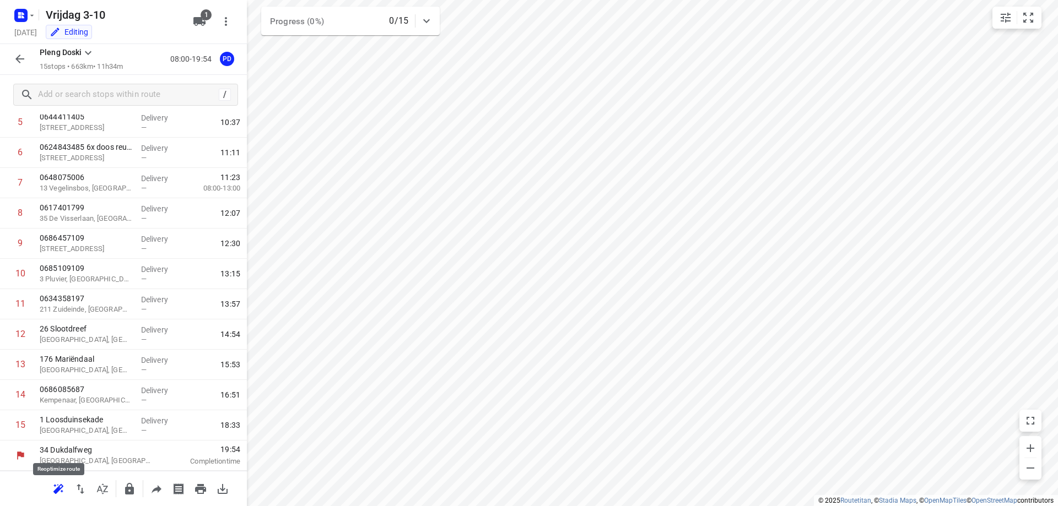
click at [63, 486] on icon "button" at bounding box center [58, 488] width 10 height 9
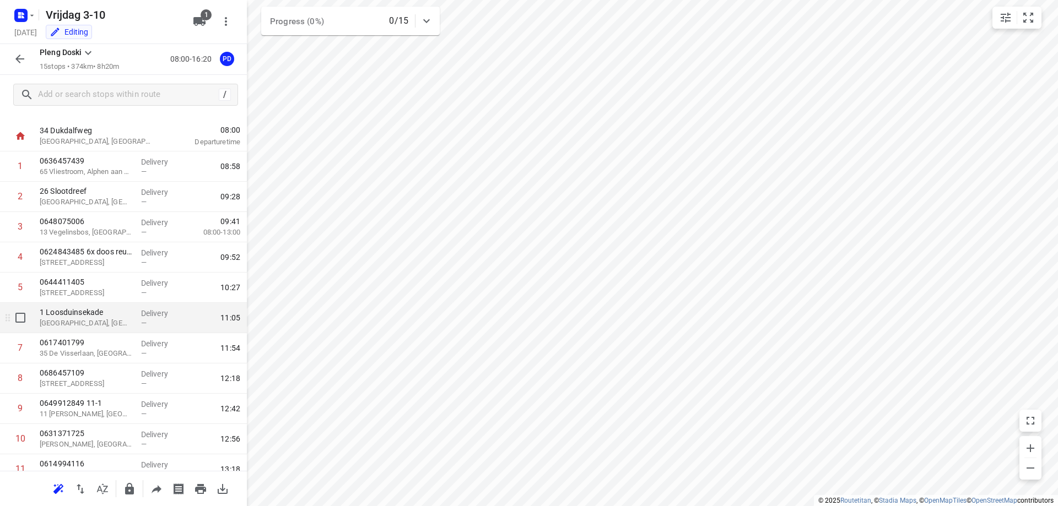
scroll to position [0, 0]
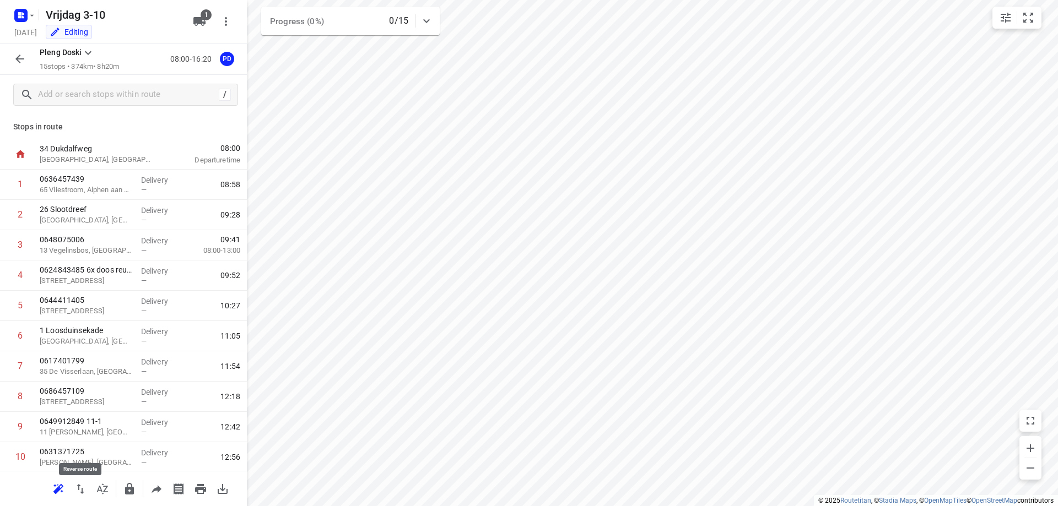
click at [80, 491] on icon "button" at bounding box center [80, 489] width 13 height 13
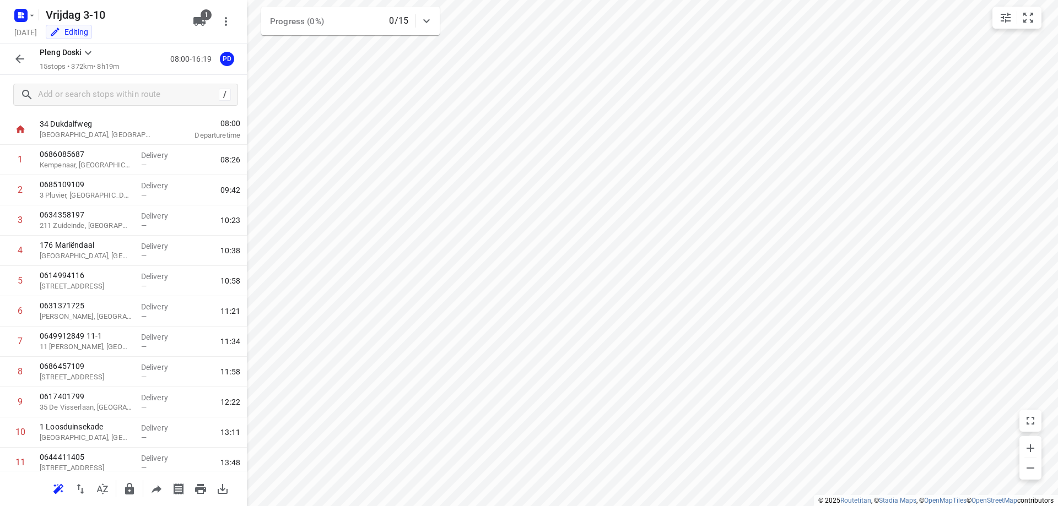
scroll to position [18, 0]
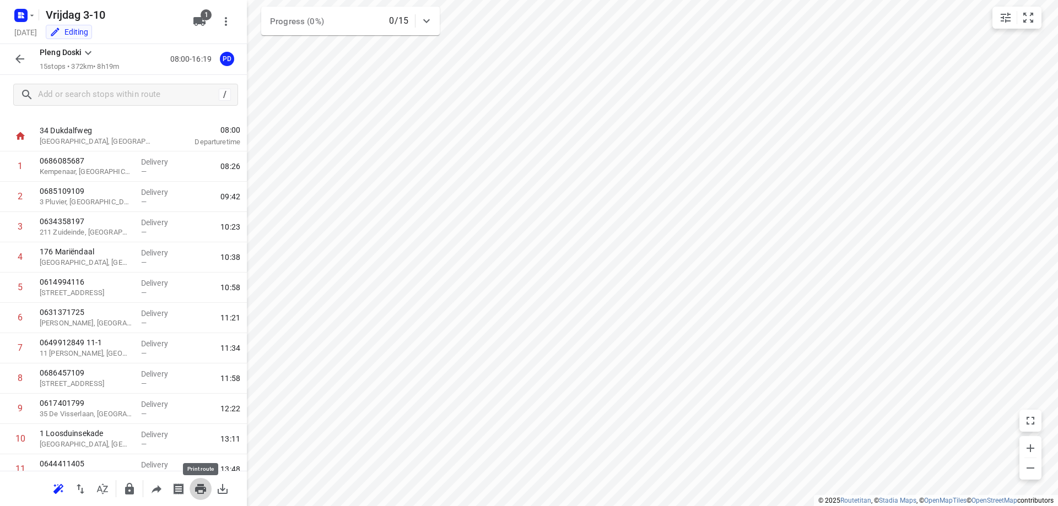
click at [202, 490] on icon "button" at bounding box center [200, 489] width 11 height 10
click at [628, 506] on html "i © 2025 Routetitan , © Stadia Maps , © OpenMapTiles © OpenStreetMap contributo…" at bounding box center [529, 253] width 1058 height 506
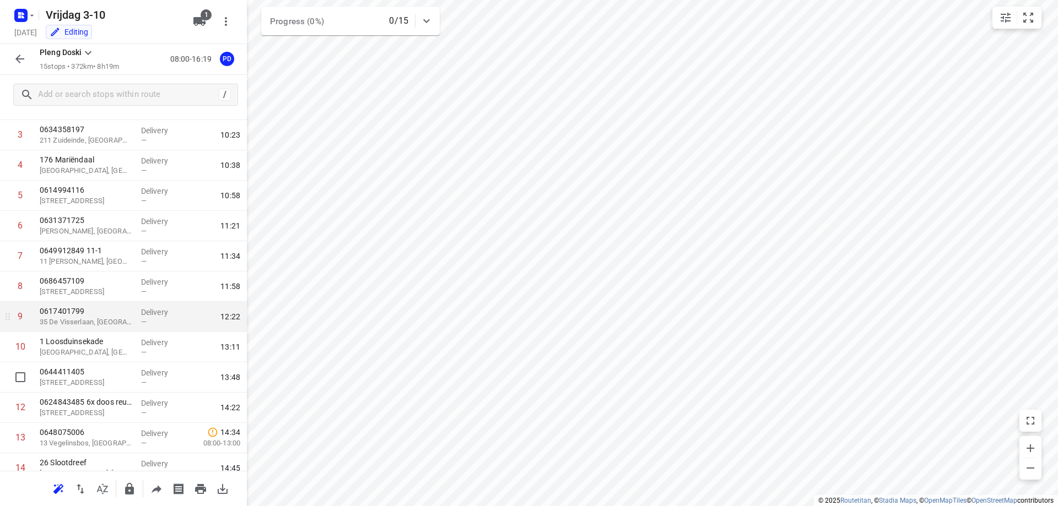
scroll to position [165, 0]
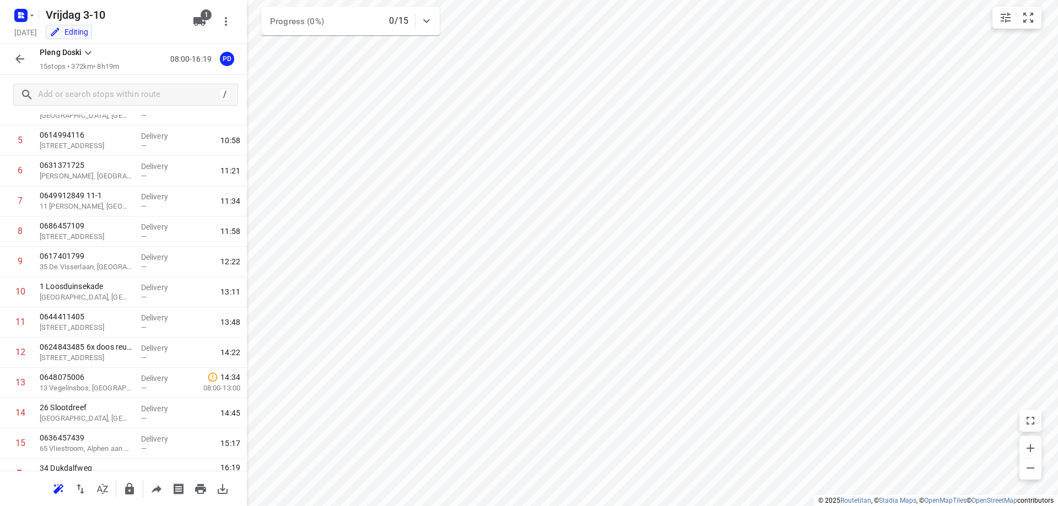
click at [633, 506] on html "i © 2025 Routetitan , © Stadia Maps , © OpenMapTiles © OpenStreetMap contributo…" at bounding box center [529, 253] width 1058 height 506
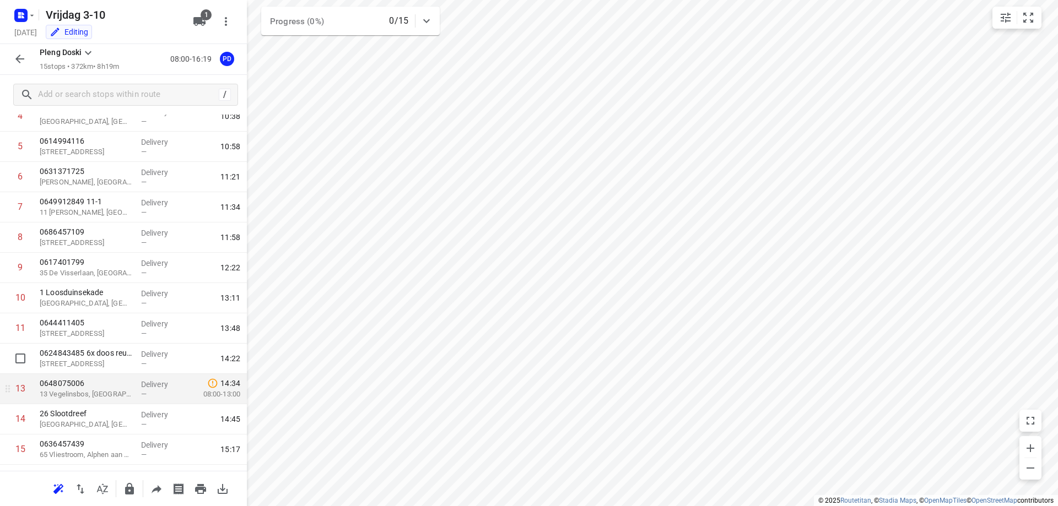
scroll to position [184, 0]
